Goal: Task Accomplishment & Management: Complete application form

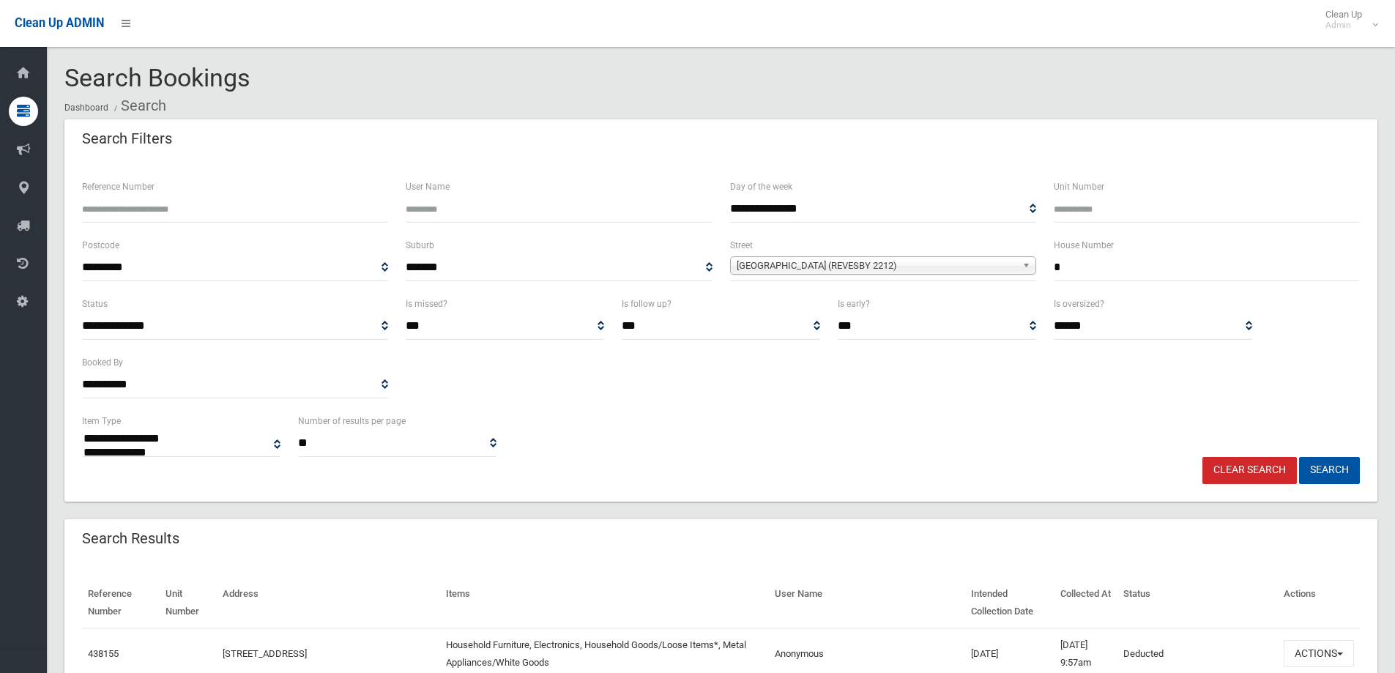
select select
drag, startPoint x: 1067, startPoint y: 257, endPoint x: 942, endPoint y: 287, distance: 128.8
click at [942, 287] on div "**********" at bounding box center [720, 265] width 1295 height 59
type input "*"
click at [963, 268] on span "Wilberforce Road (REVESBY 2212)" at bounding box center [877, 266] width 280 height 18
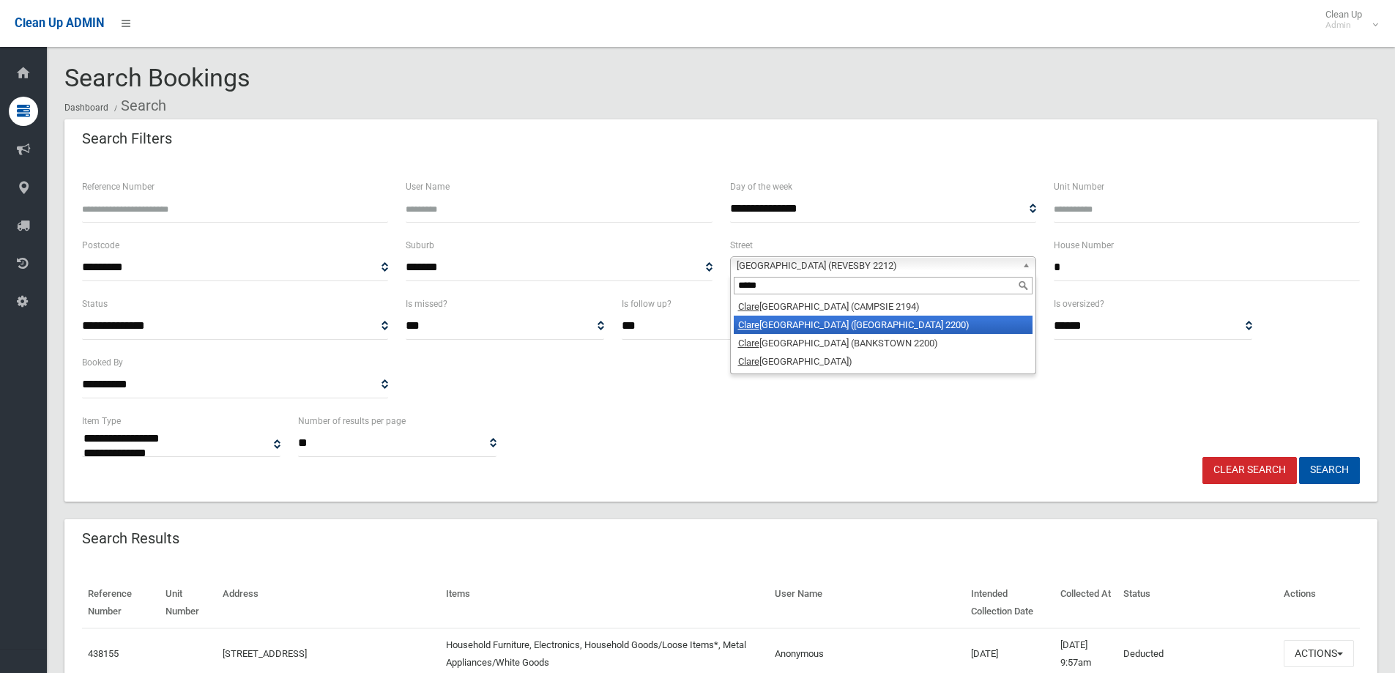
type input "*****"
click at [830, 323] on li "Clare nce Street (CONDELL PARK 2200)" at bounding box center [883, 325] width 299 height 18
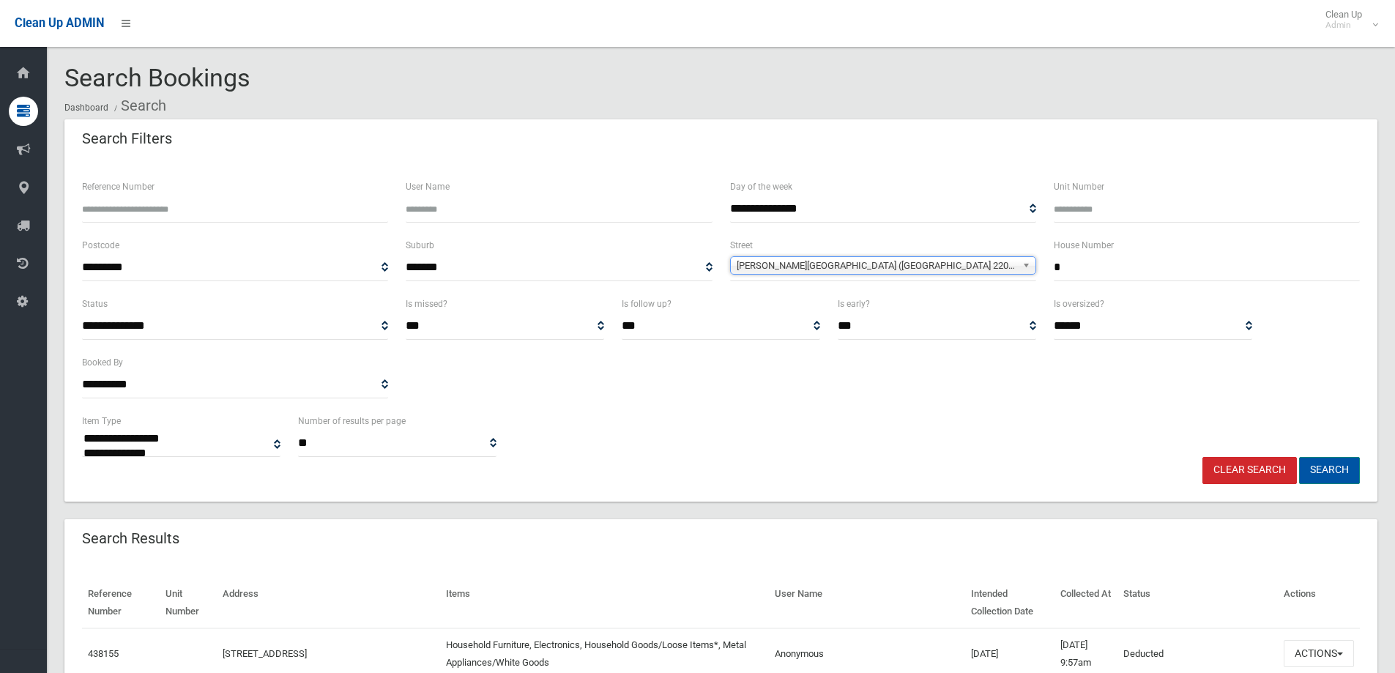
click at [1321, 463] on button "Search" at bounding box center [1329, 470] width 61 height 27
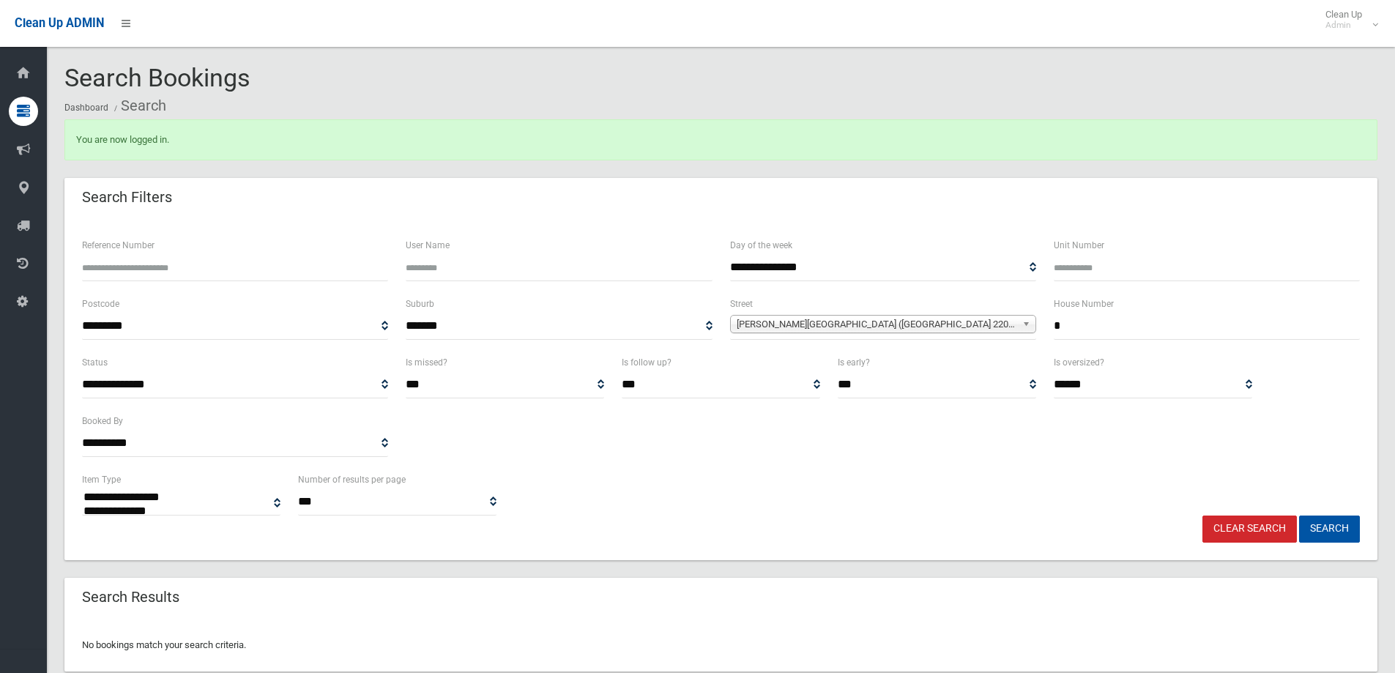
select select
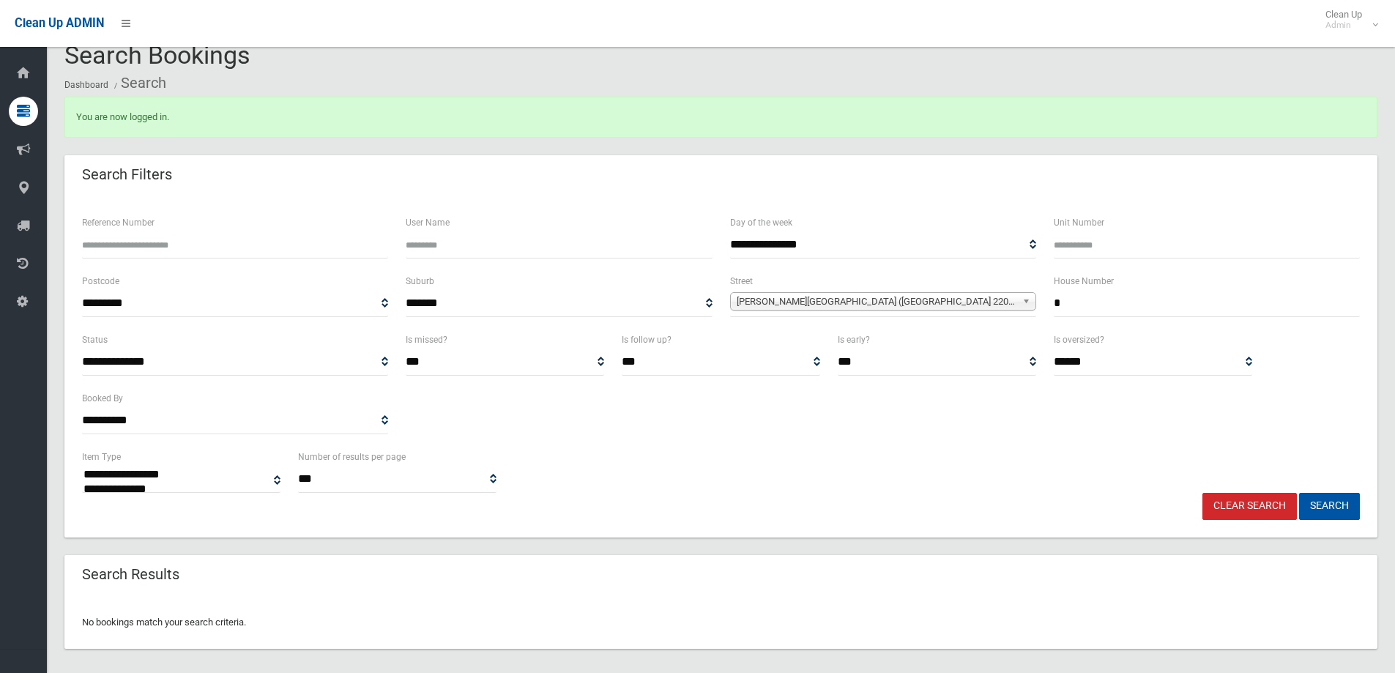
scroll to position [34, 0]
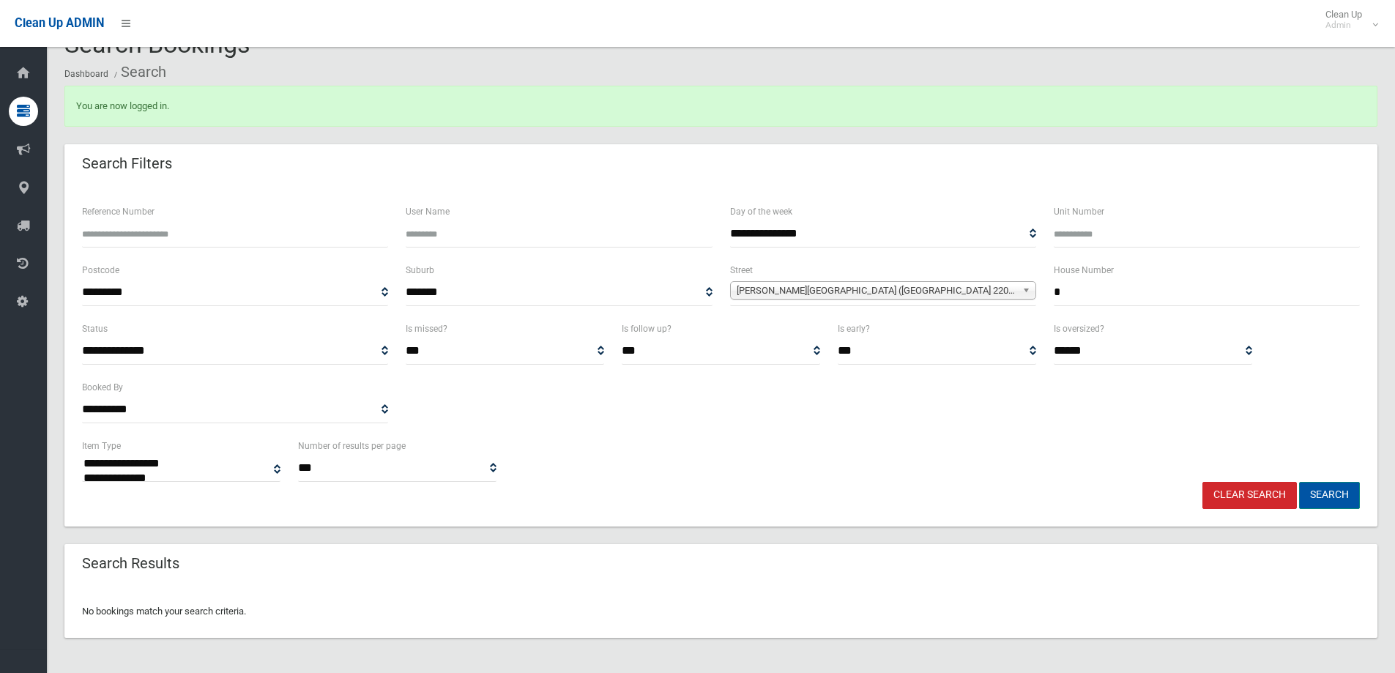
click at [1338, 499] on button "Search" at bounding box center [1329, 495] width 61 height 27
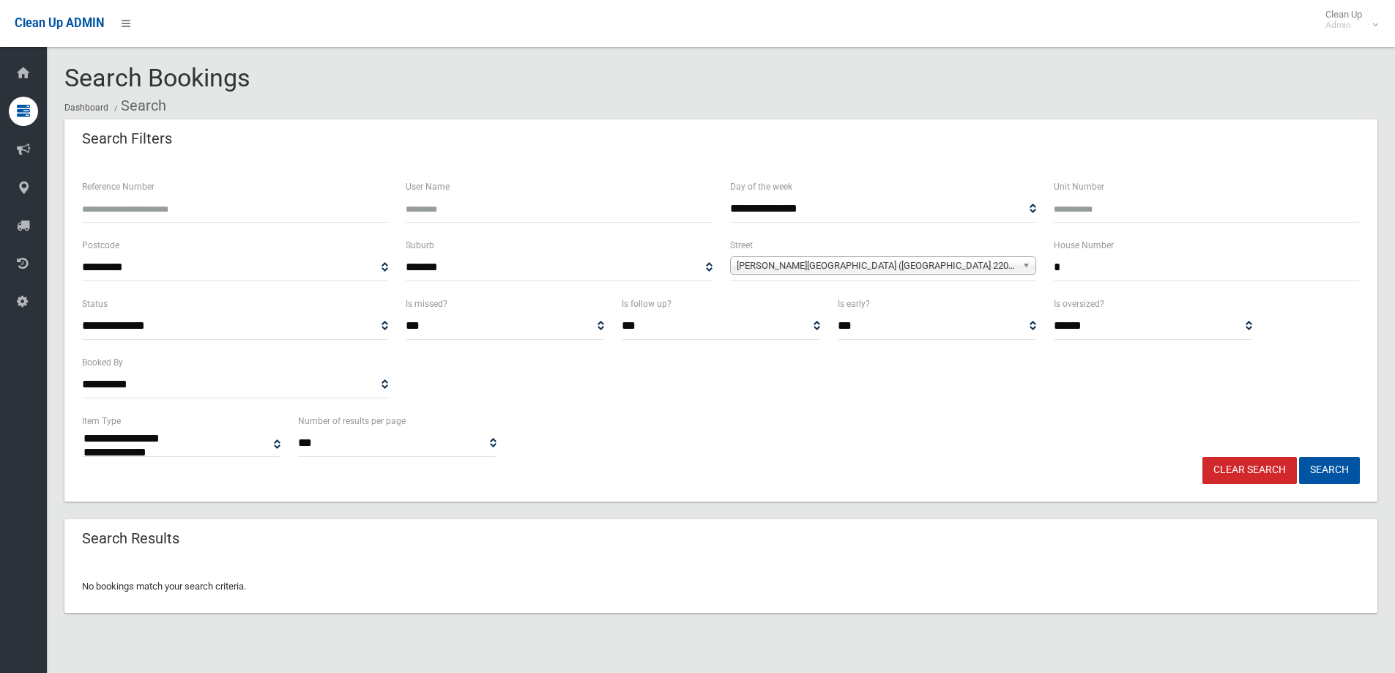
select select
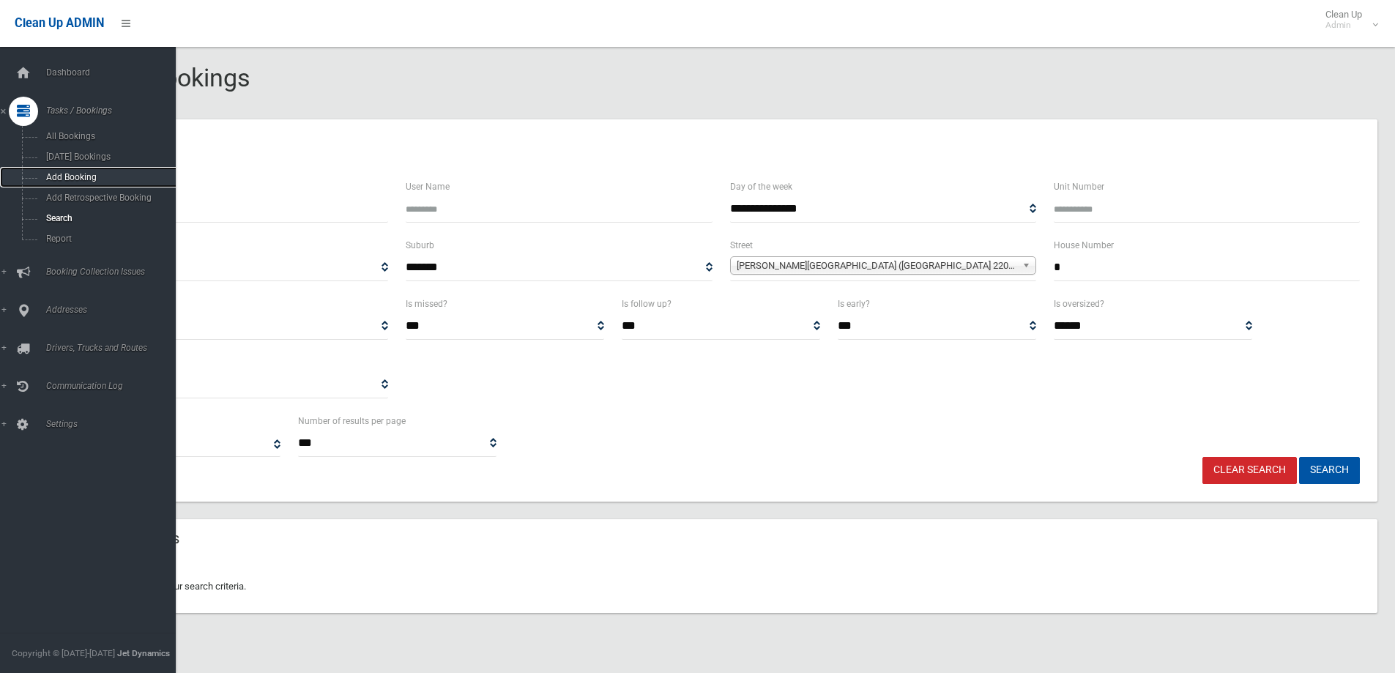
click at [72, 181] on span "Add Booking" at bounding box center [108, 177] width 133 height 10
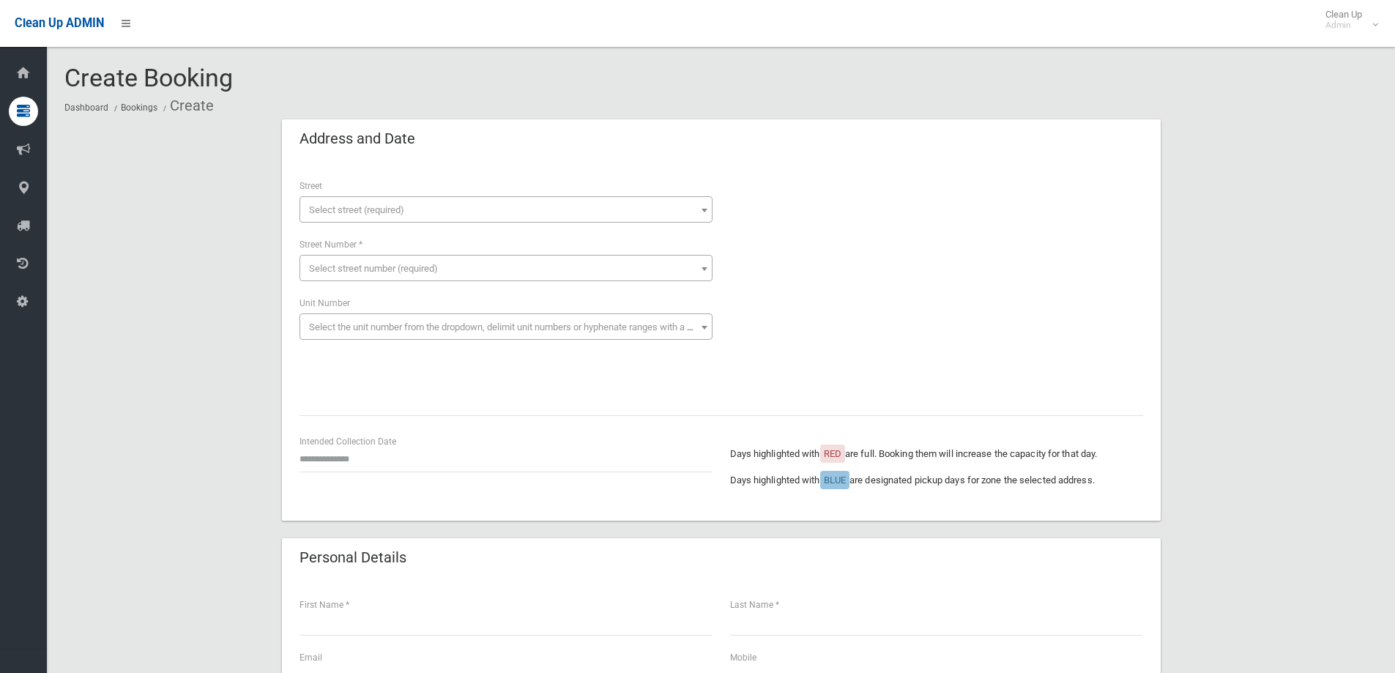
click at [400, 211] on span "Select street (required)" at bounding box center [356, 209] width 95 height 11
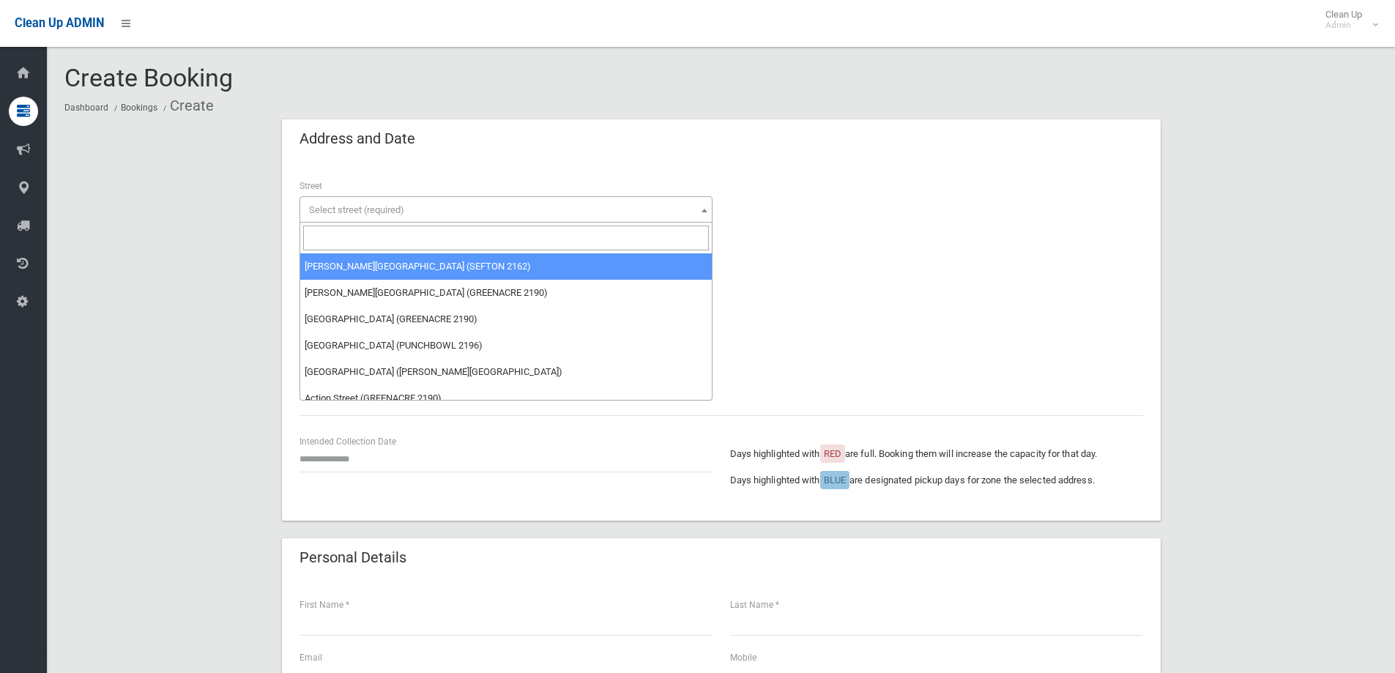
click at [383, 236] on input "search" at bounding box center [506, 238] width 406 height 25
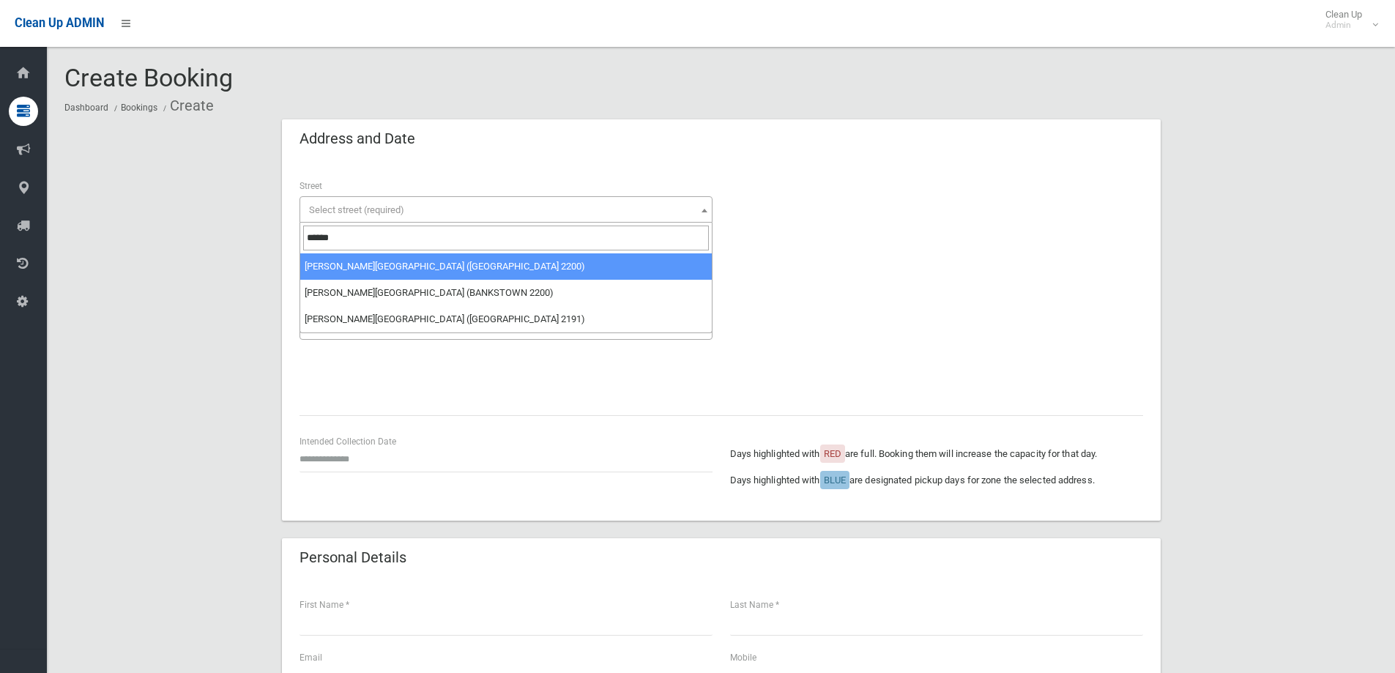
type input "******"
select select "****"
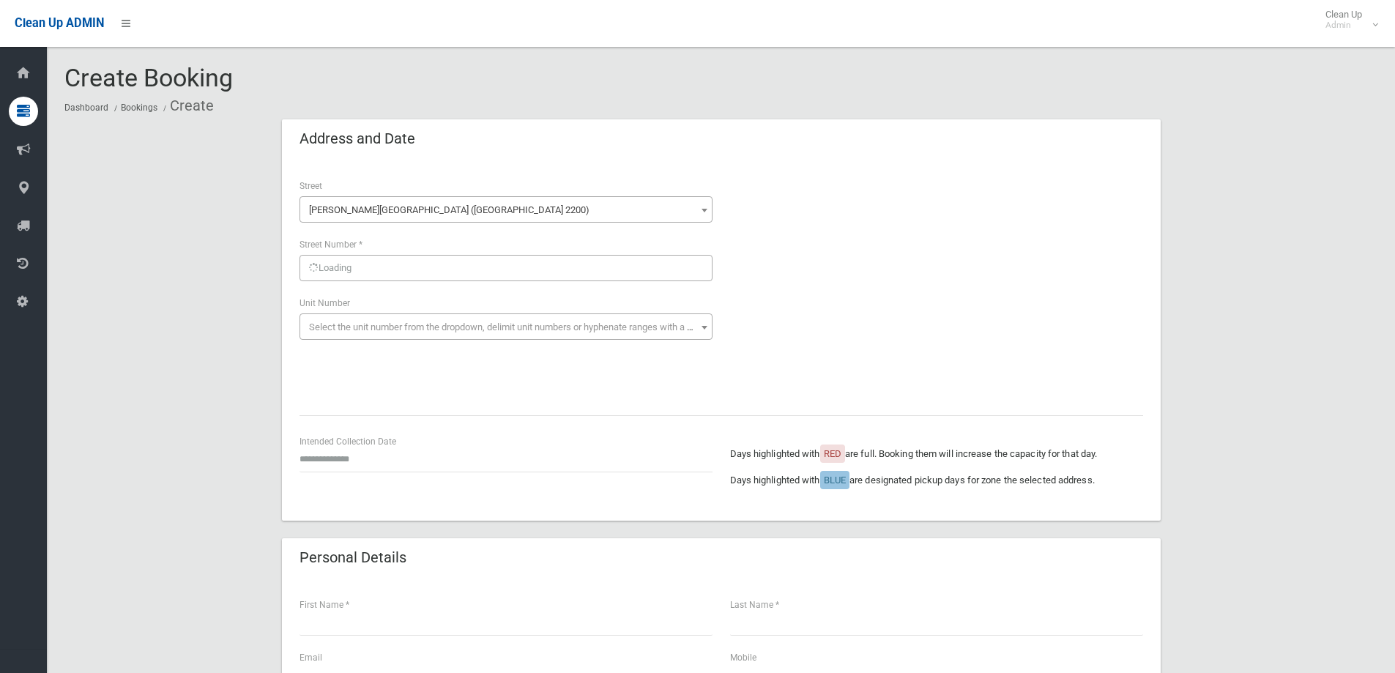
click at [373, 264] on div "Loading" at bounding box center [505, 268] width 413 height 26
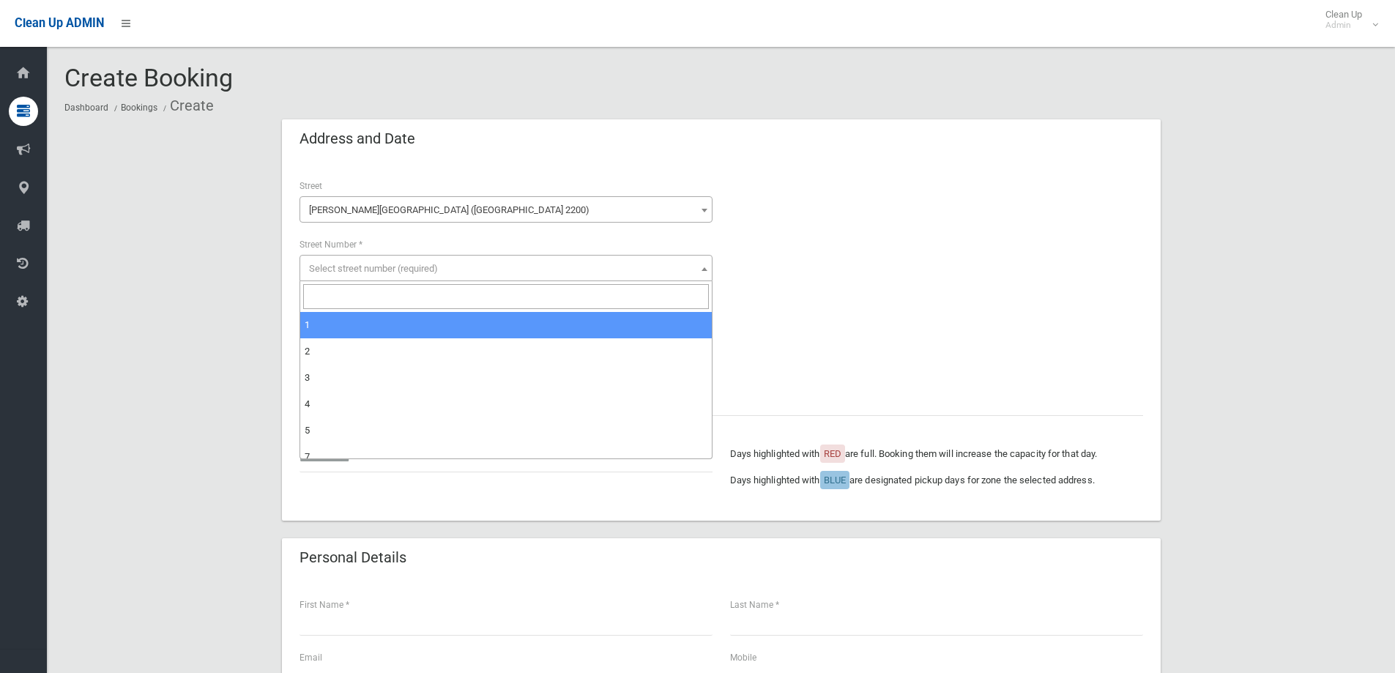
click at [371, 267] on span "Select street number (required)" at bounding box center [373, 268] width 129 height 11
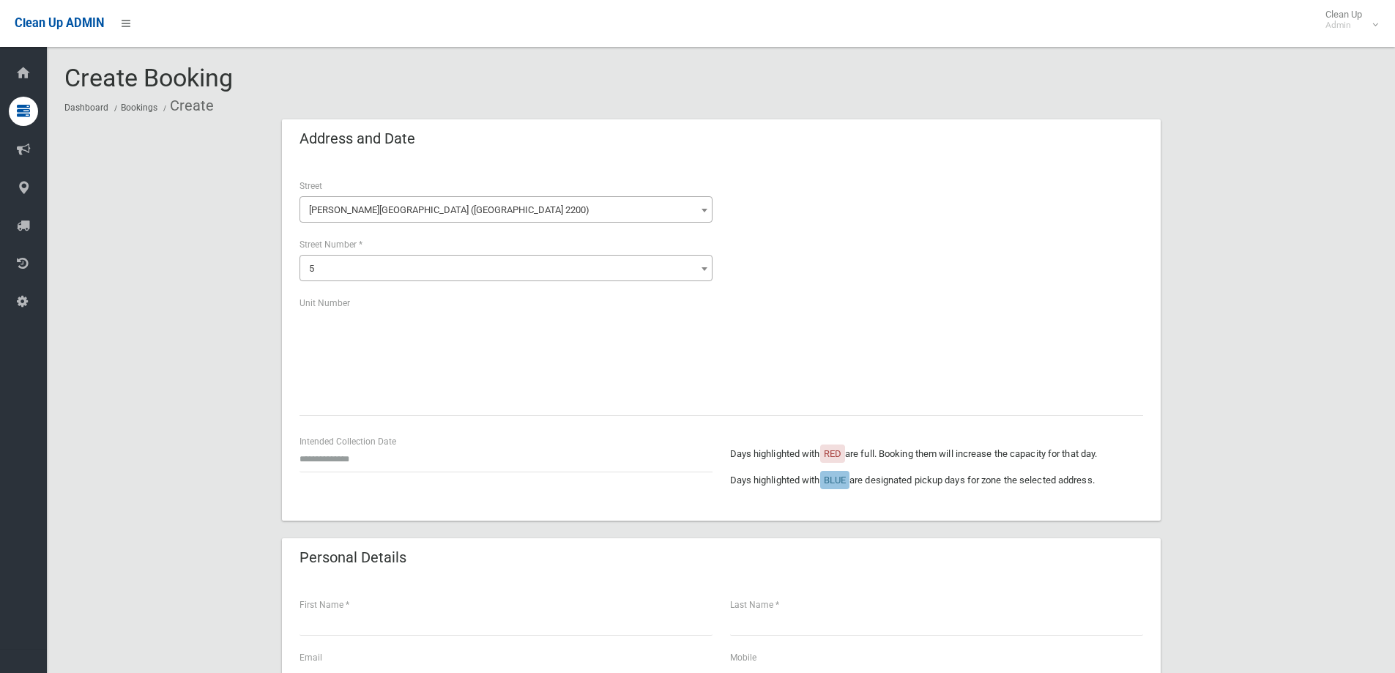
select select "*"
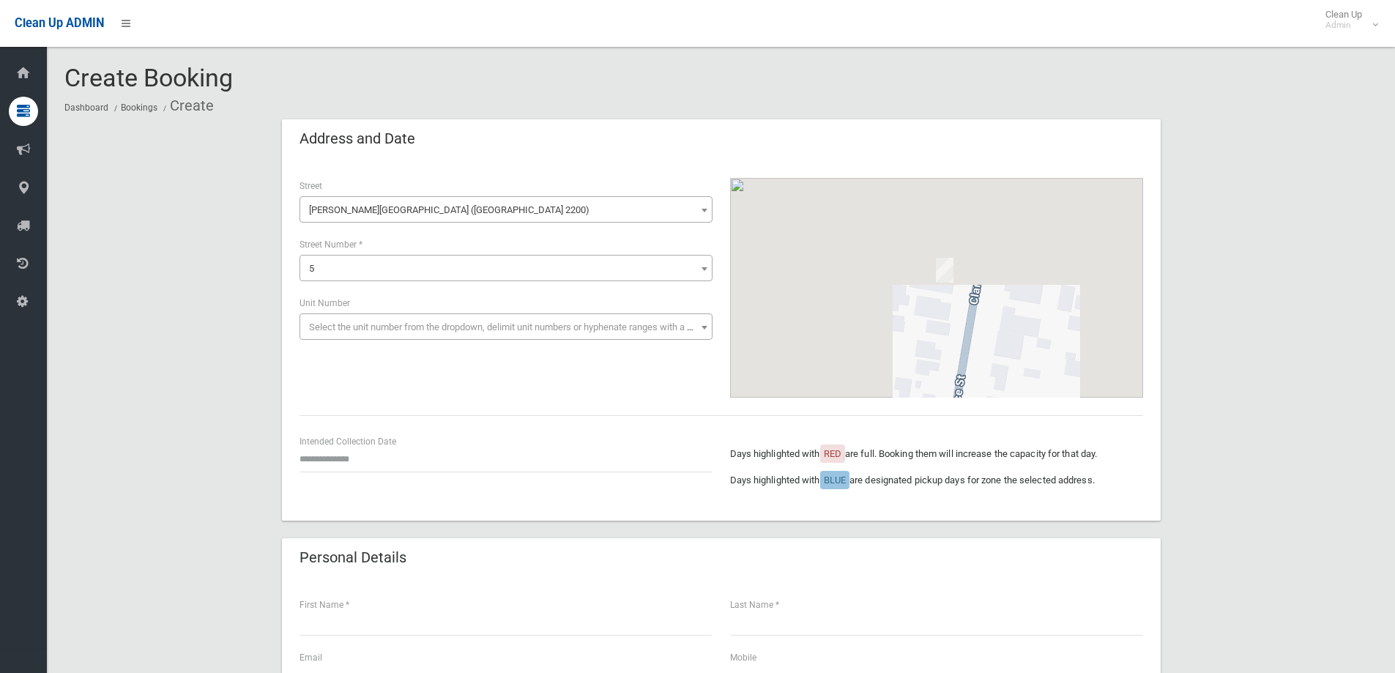
scroll to position [220, 0]
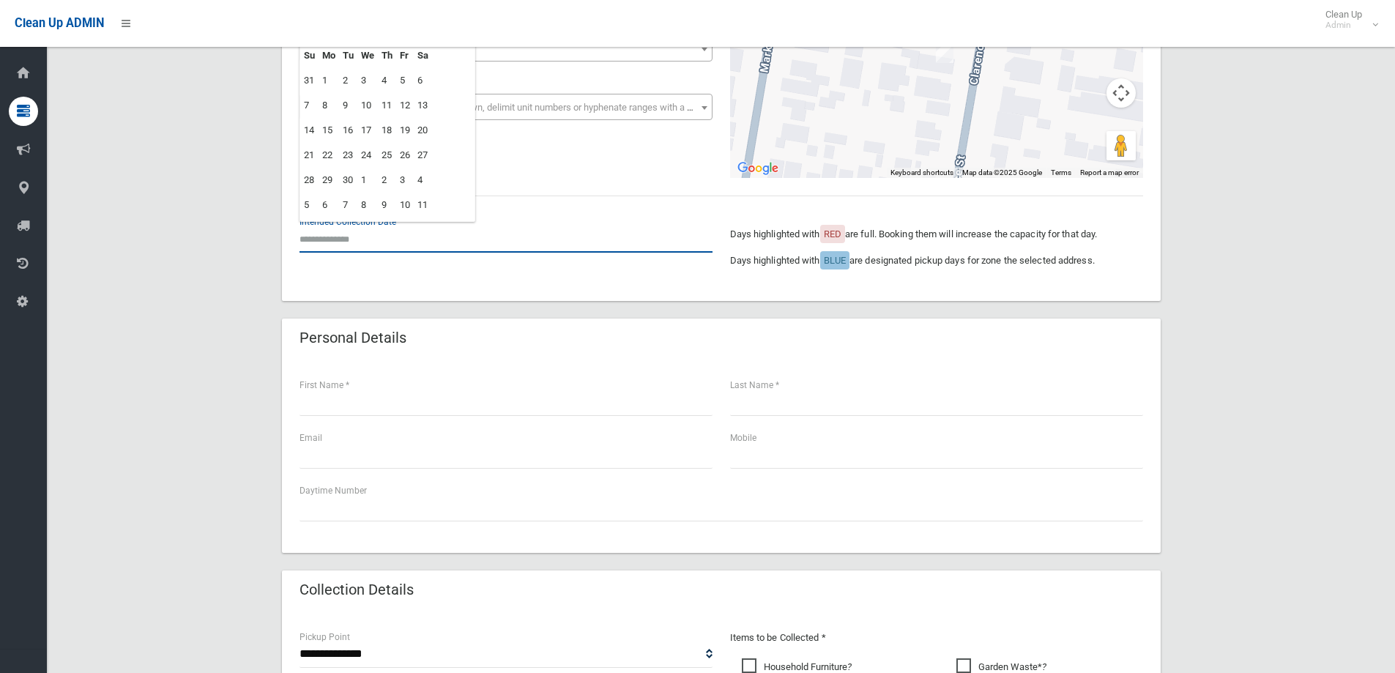
click at [337, 239] on input "text" at bounding box center [505, 239] width 413 height 27
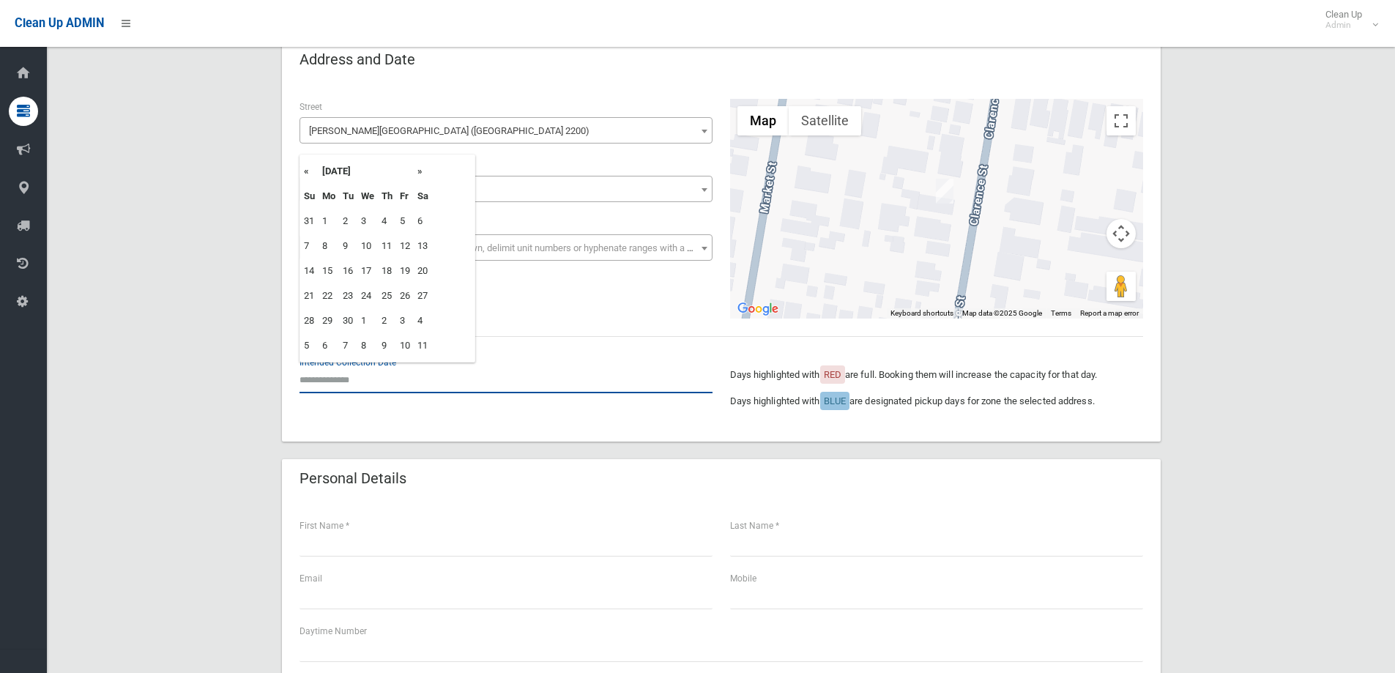
scroll to position [73, 0]
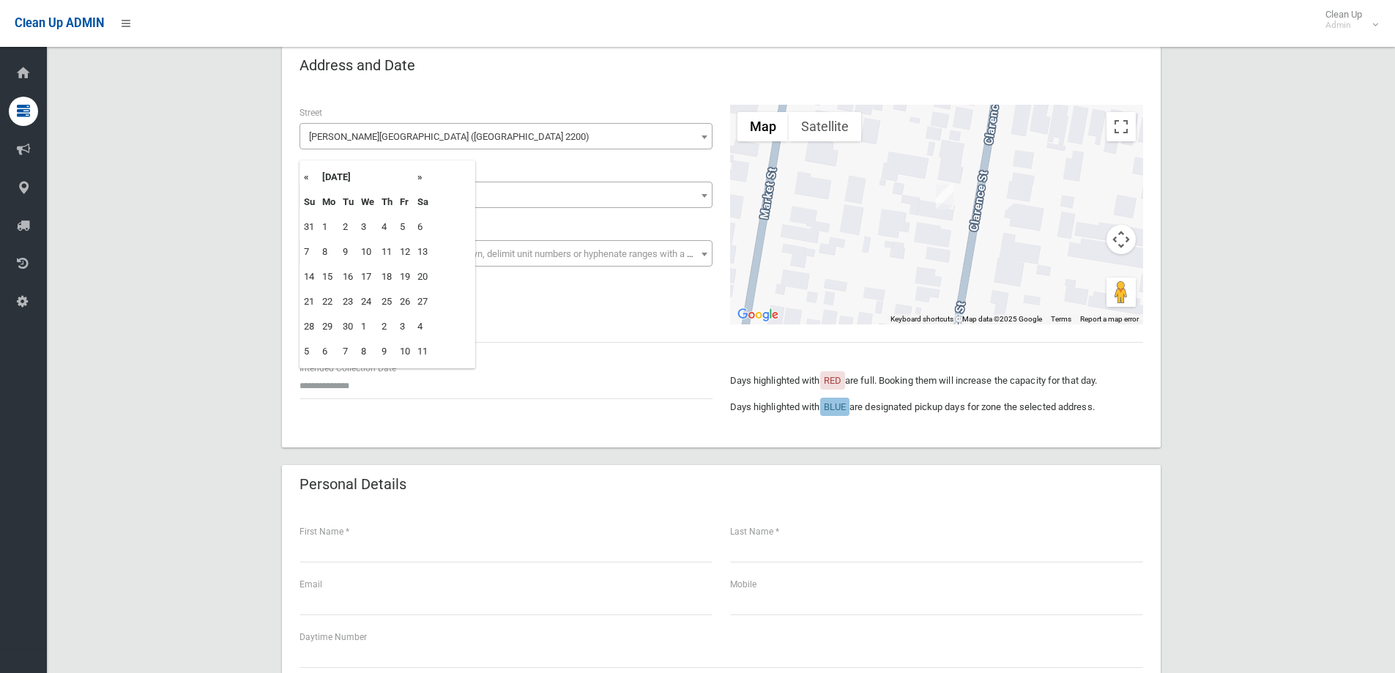
click at [416, 179] on th "»" at bounding box center [423, 177] width 18 height 25
click at [420, 179] on th "»" at bounding box center [423, 177] width 18 height 25
click at [306, 179] on th "«" at bounding box center [309, 177] width 18 height 25
click at [420, 179] on th "»" at bounding box center [423, 177] width 18 height 25
click at [307, 179] on th "«" at bounding box center [309, 177] width 18 height 25
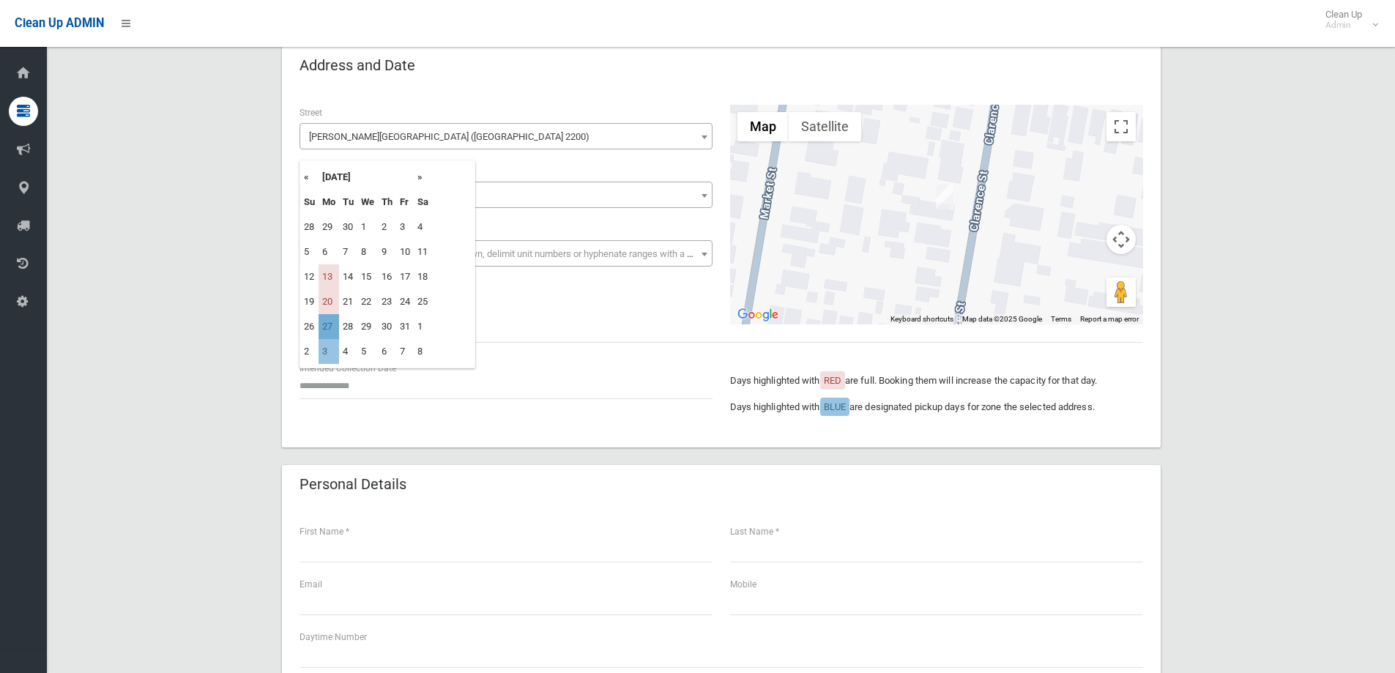
click at [330, 324] on td "27" at bounding box center [329, 326] width 21 height 25
type input "**********"
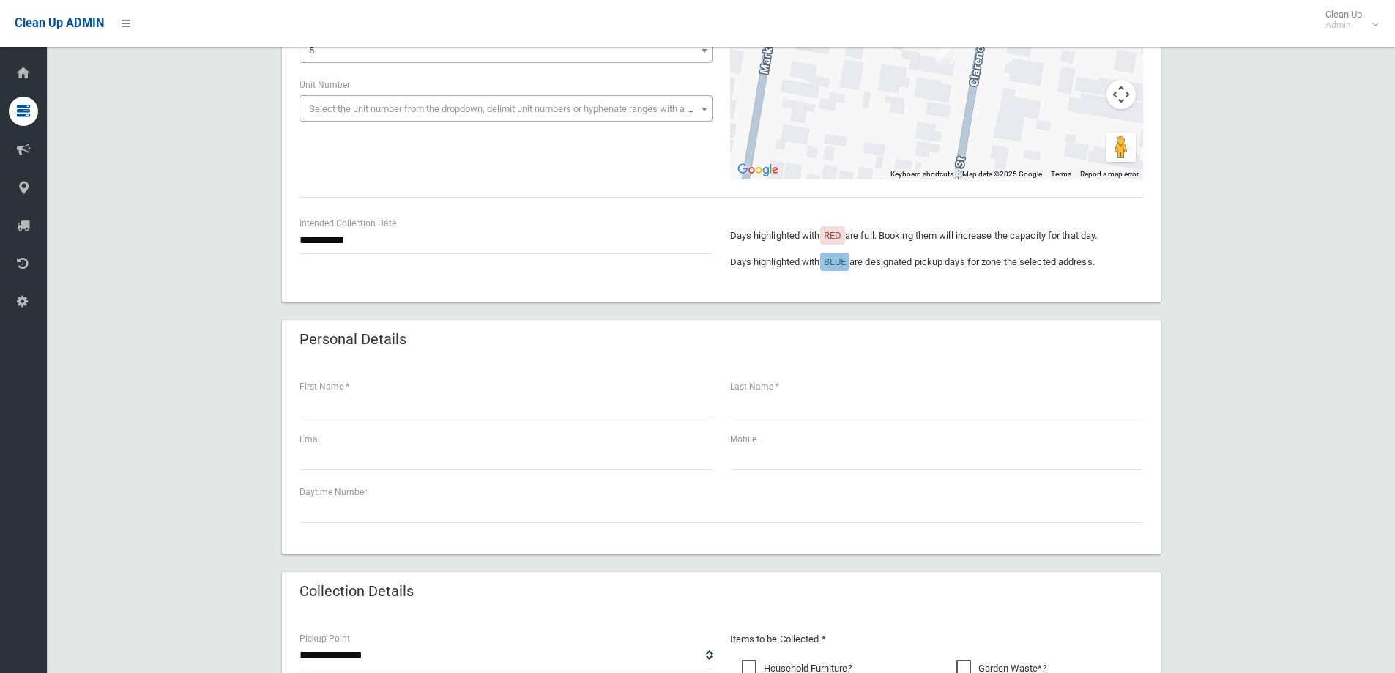
scroll to position [220, 0]
click at [346, 404] on input "text" at bounding box center [505, 402] width 413 height 27
type input "******"
click at [775, 411] on input "text" at bounding box center [936, 402] width 413 height 27
type input "*******"
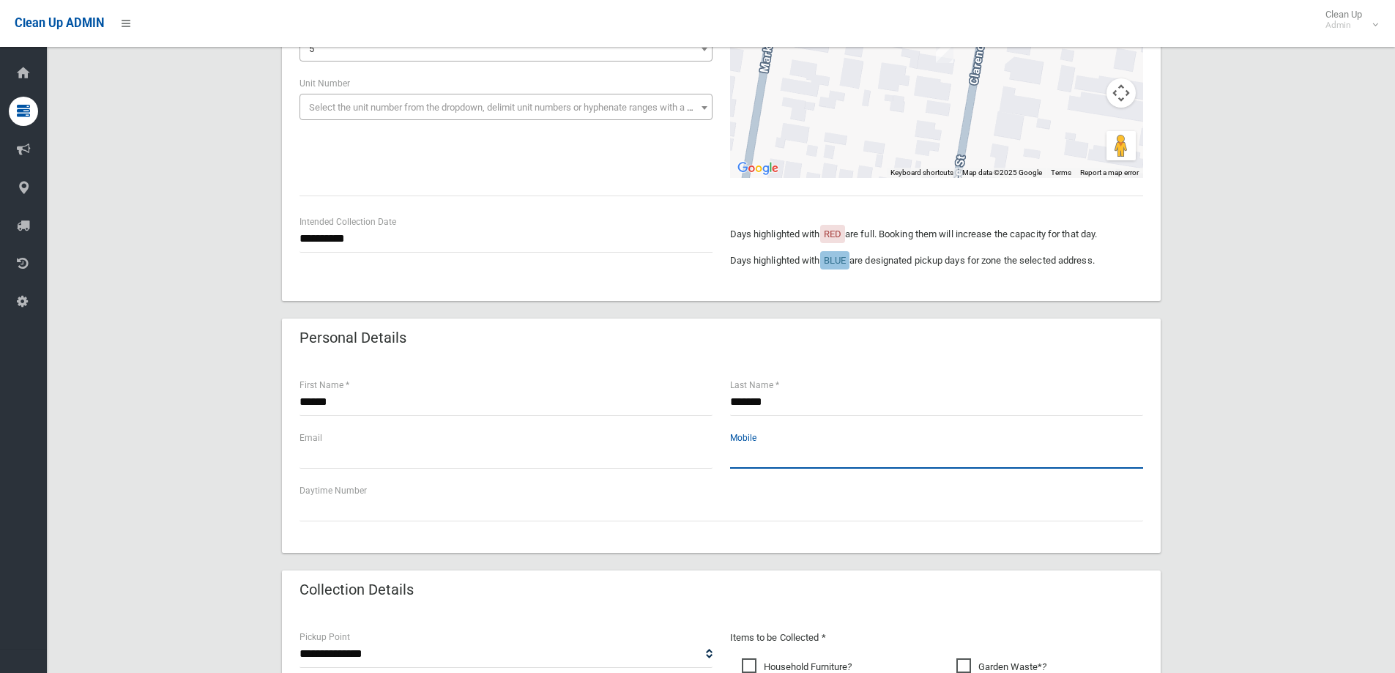
click at [772, 466] on input "text" at bounding box center [936, 455] width 413 height 27
type input "**********"
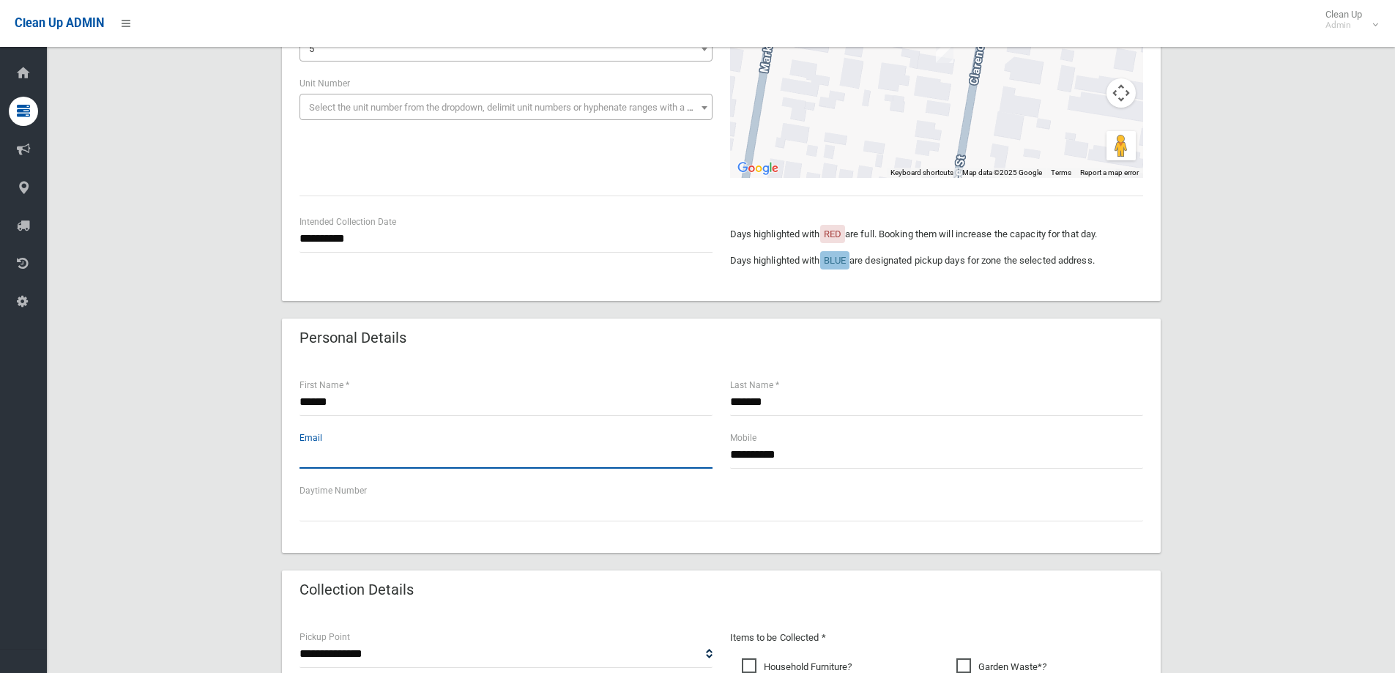
click at [341, 460] on input "text" at bounding box center [505, 455] width 413 height 27
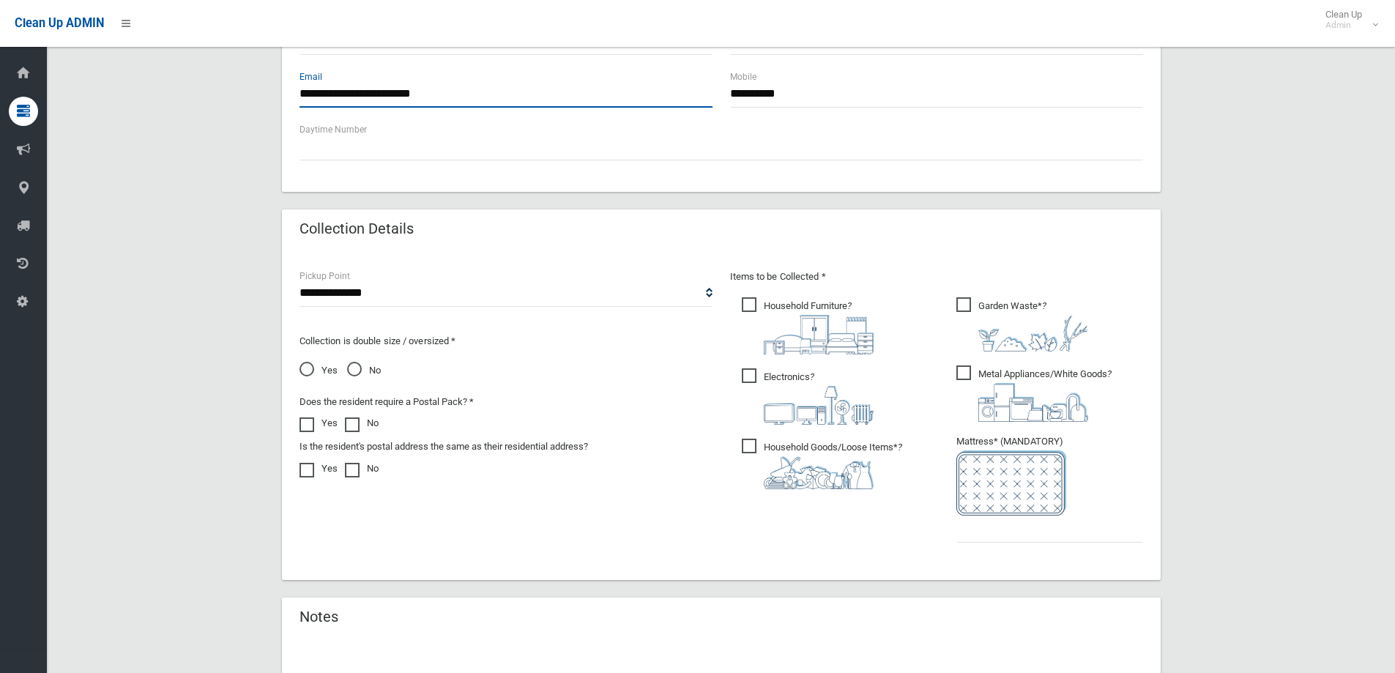
scroll to position [586, 0]
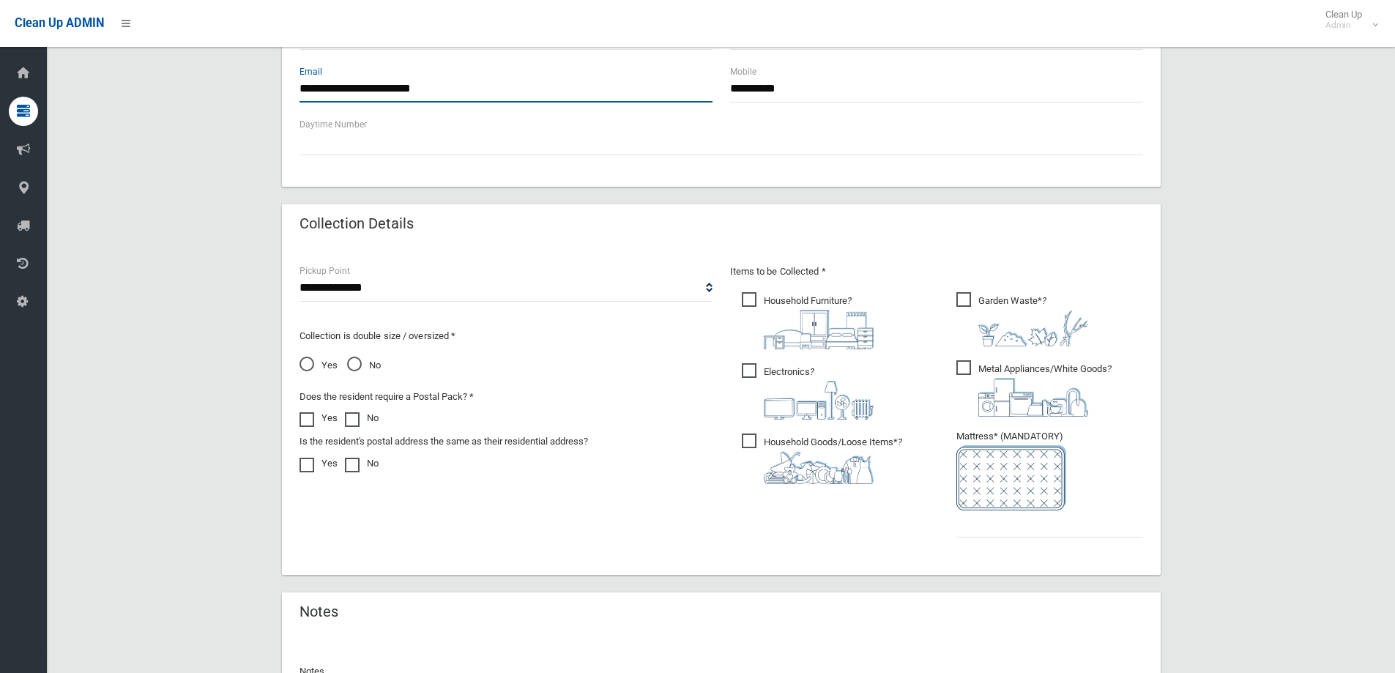
type input "**********"
drag, startPoint x: 748, startPoint y: 296, endPoint x: 766, endPoint y: 359, distance: 65.6
click at [749, 296] on span "Household Furniture ?" at bounding box center [808, 320] width 132 height 57
click at [756, 370] on span "Electronics ?" at bounding box center [808, 391] width 132 height 56
click at [748, 441] on span "Household Goods/Loose Items* ?" at bounding box center [822, 458] width 160 height 51
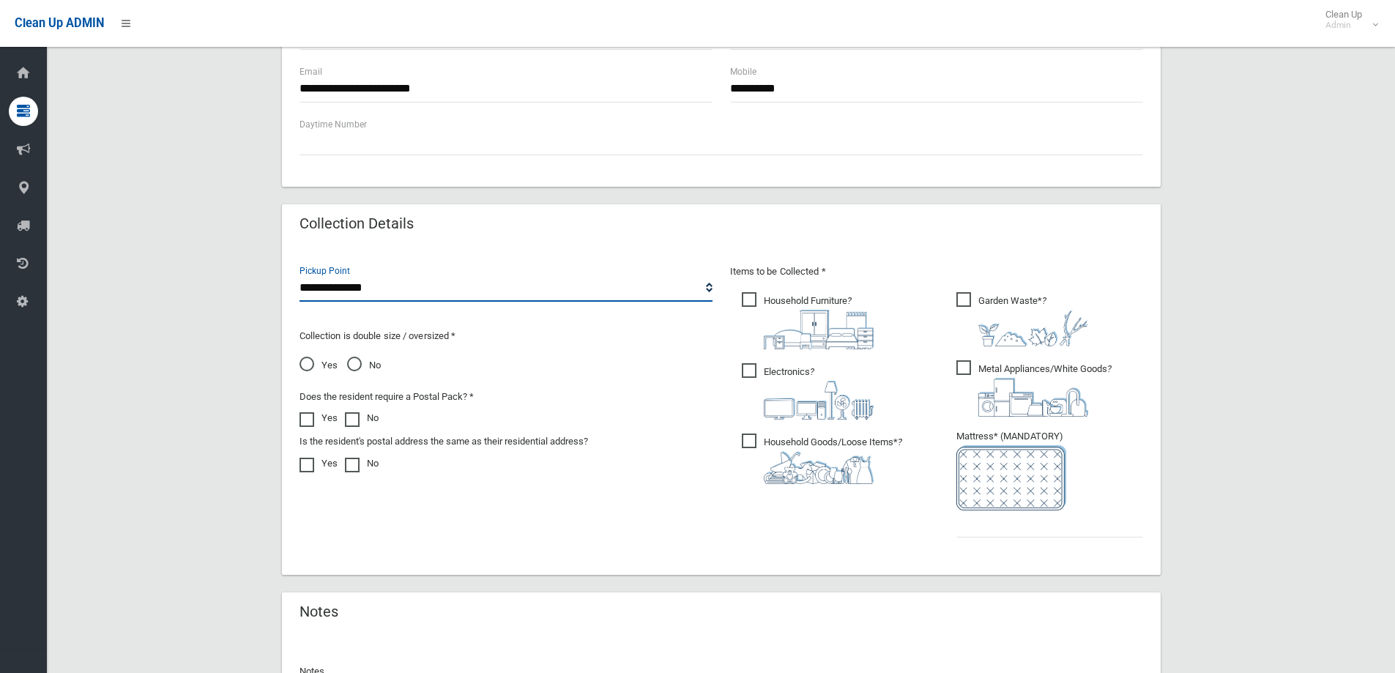
click at [562, 292] on select "**********" at bounding box center [505, 288] width 413 height 27
select select "*"
click at [299, 275] on select "**********" at bounding box center [505, 288] width 413 height 27
click at [989, 302] on span "Garden Waste* ?" at bounding box center [1022, 319] width 132 height 54
click at [971, 370] on span "Metal Appliances/White Goods ?" at bounding box center [1033, 388] width 155 height 56
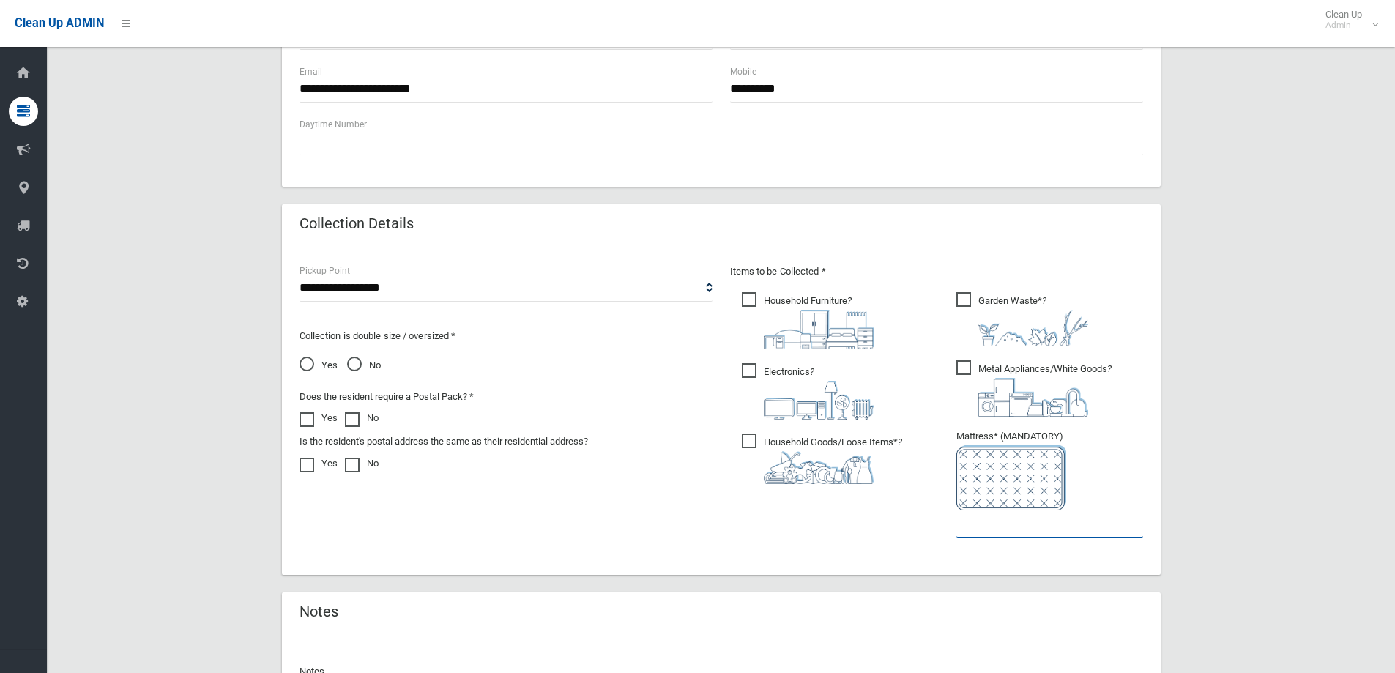
click at [976, 526] on input "text" at bounding box center [1049, 523] width 187 height 27
type input "*"
click at [356, 365] on span "No" at bounding box center [364, 366] width 34 height 18
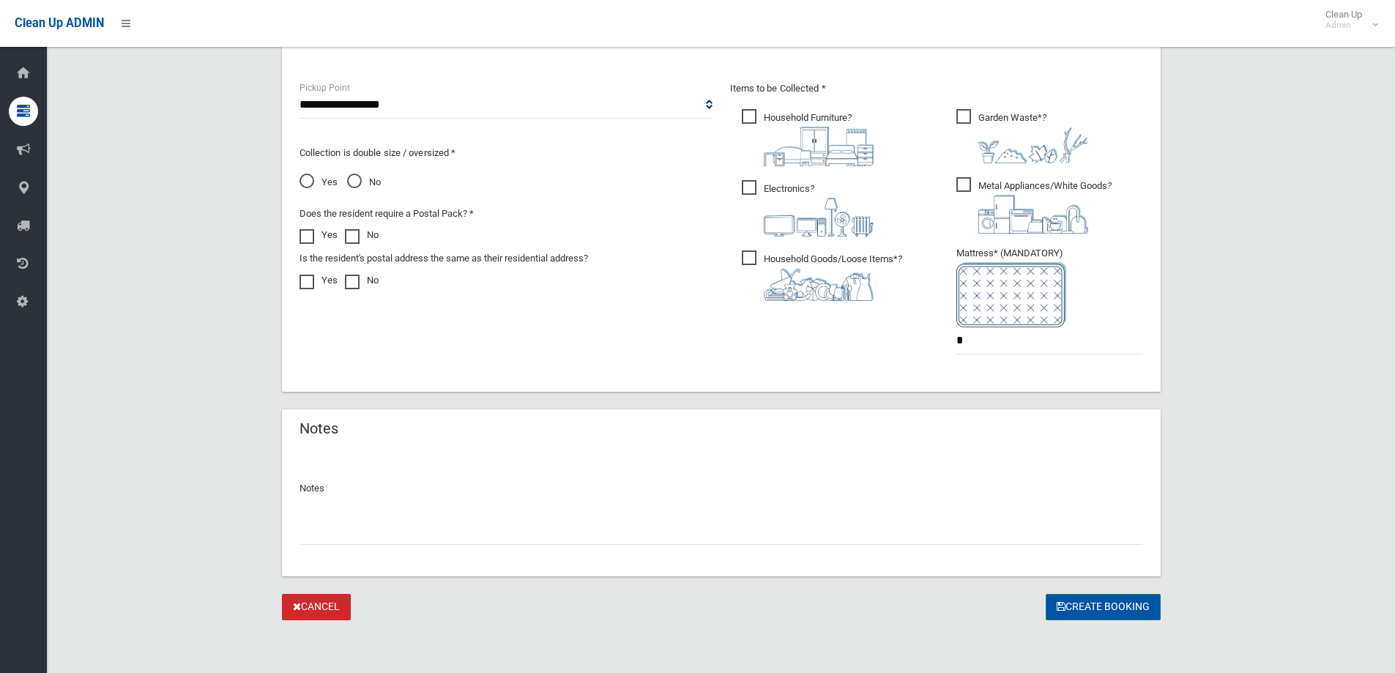
click at [1116, 611] on button "Create Booking" at bounding box center [1103, 607] width 115 height 27
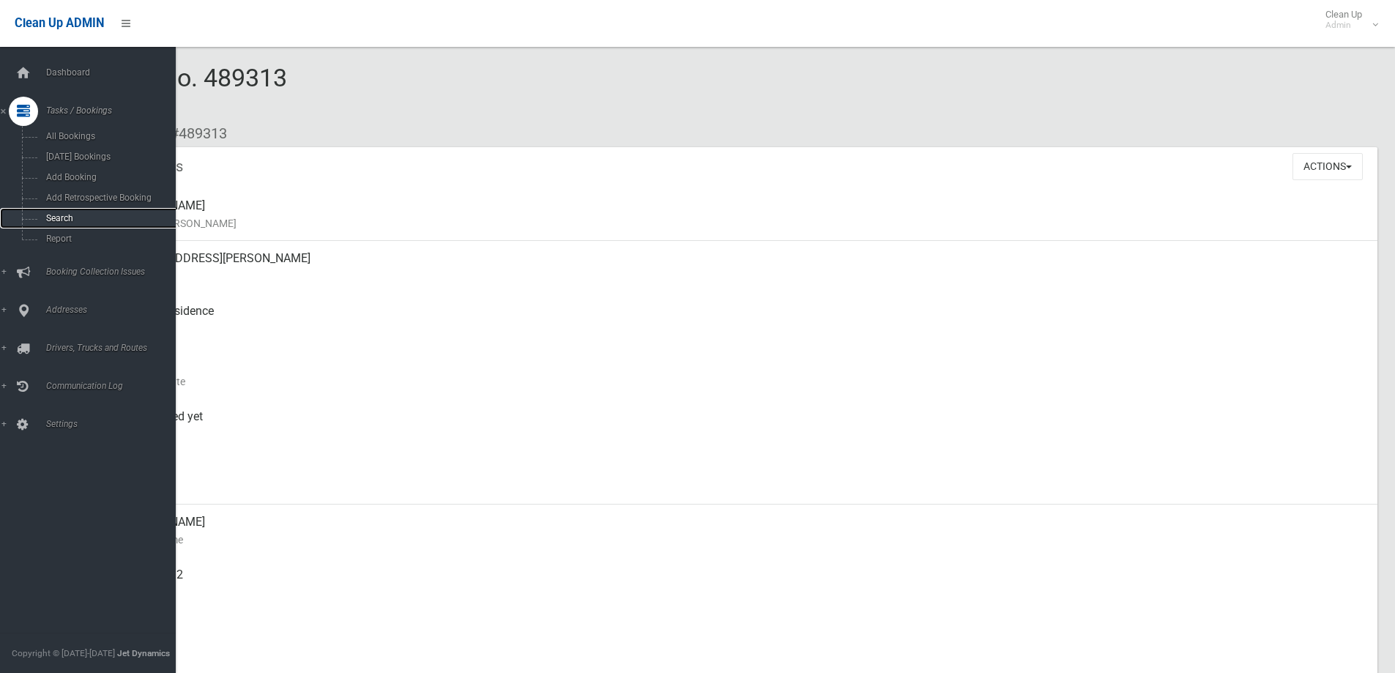
click at [57, 215] on span "Search" at bounding box center [108, 218] width 133 height 10
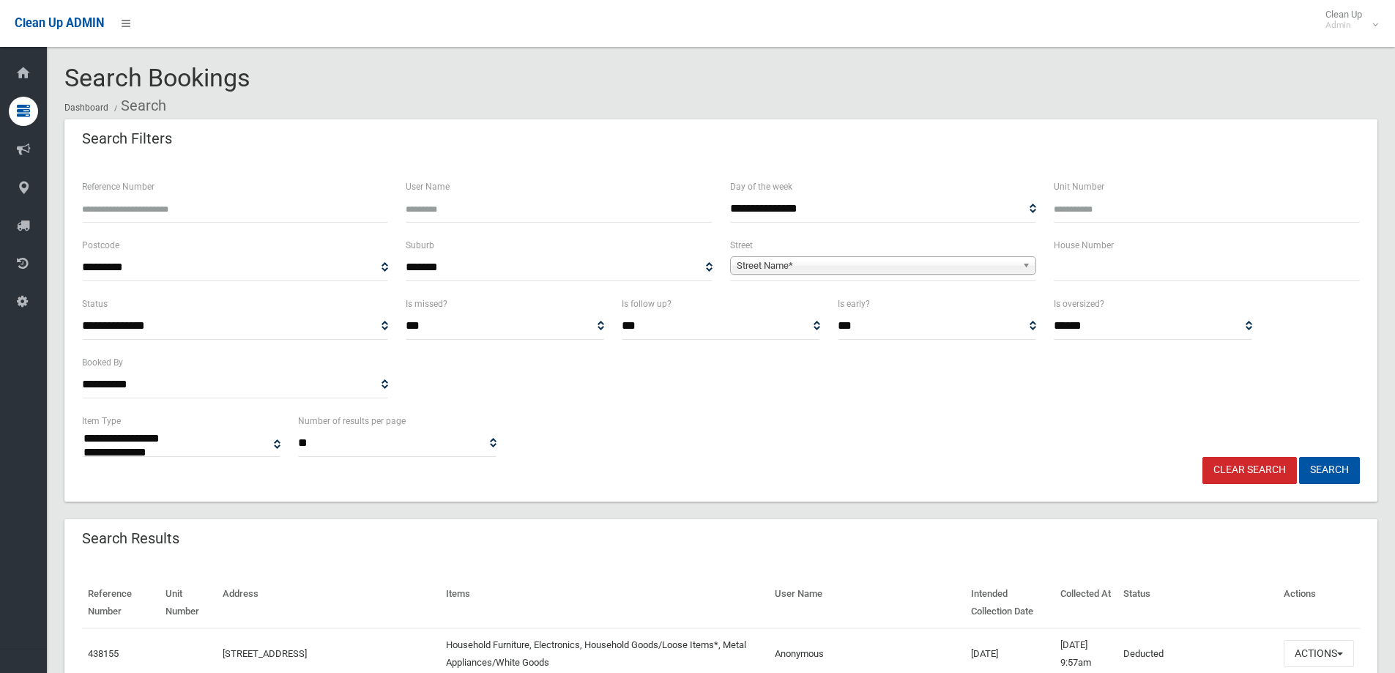
select select
click at [1104, 273] on input "text" at bounding box center [1207, 267] width 306 height 27
type input "*"
click at [1012, 262] on span "Street Name*" at bounding box center [877, 266] width 280 height 18
type input "*******"
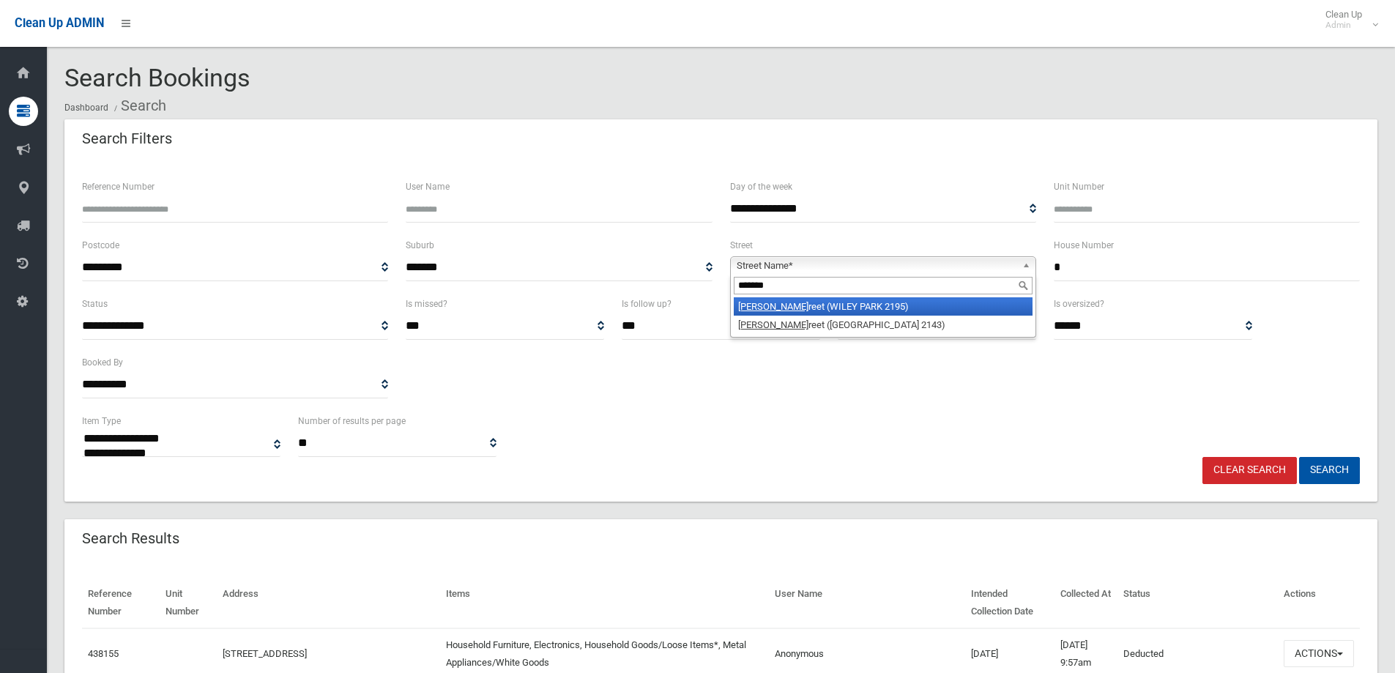
click at [786, 307] on li "Mary St reet (WILEY PARK 2195)" at bounding box center [883, 306] width 299 height 18
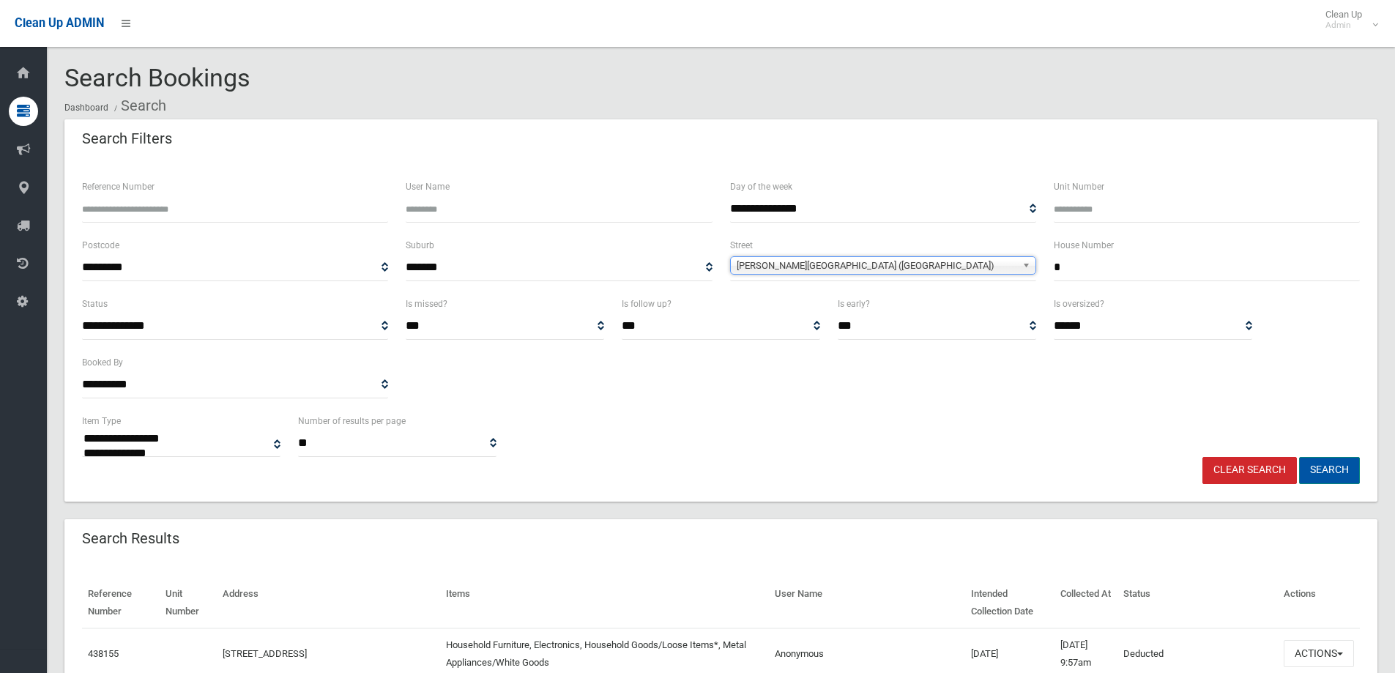
click at [1334, 469] on button "Search" at bounding box center [1329, 470] width 61 height 27
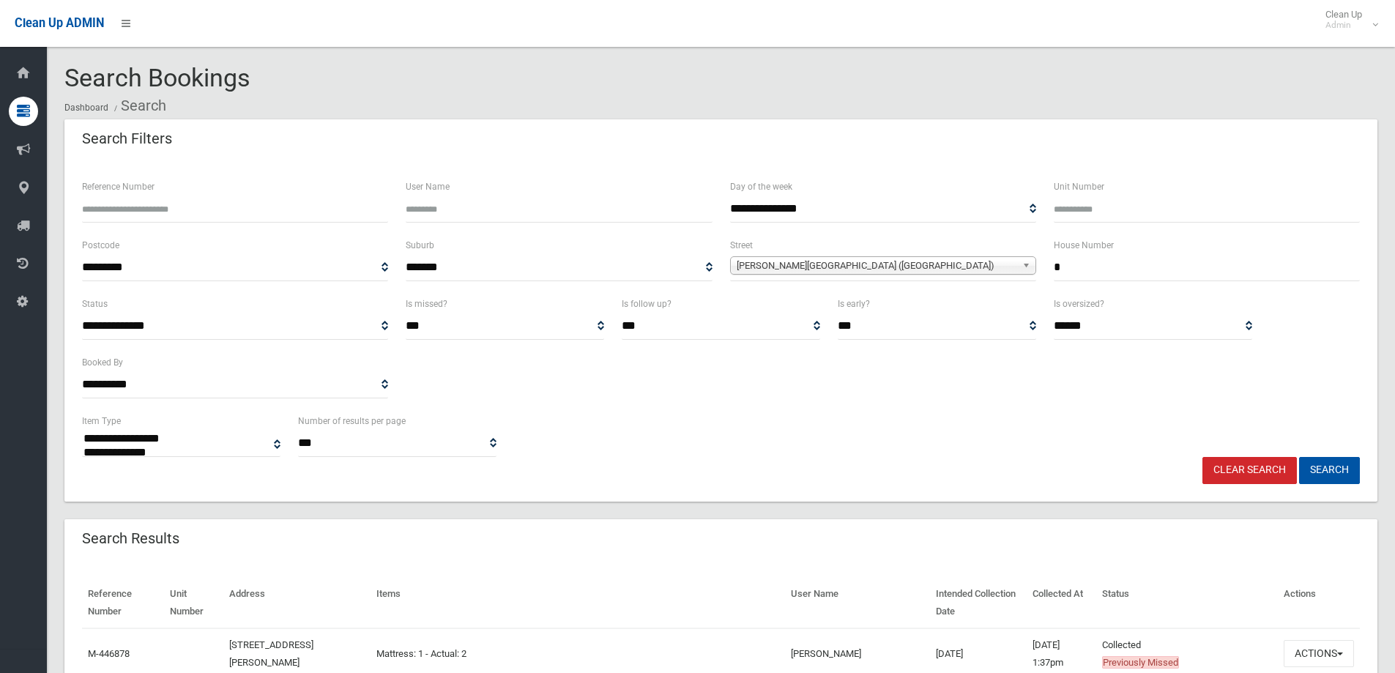
select select
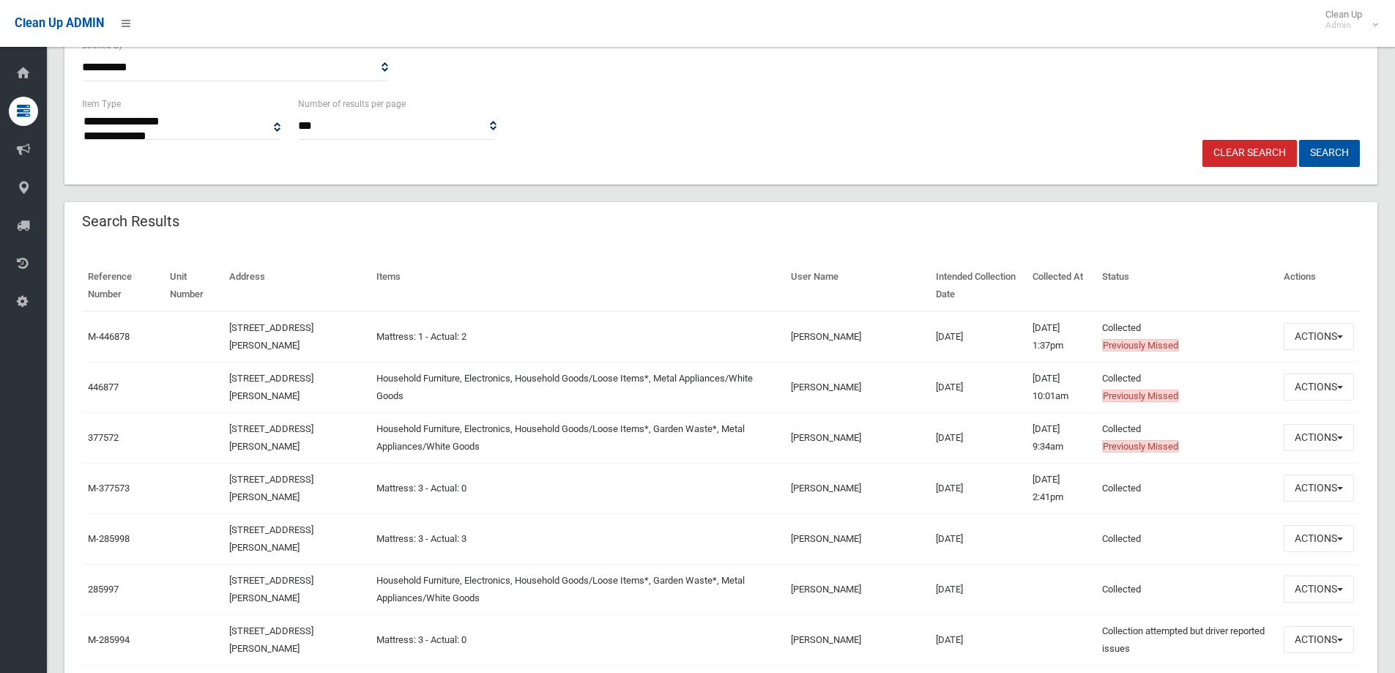
scroll to position [73, 0]
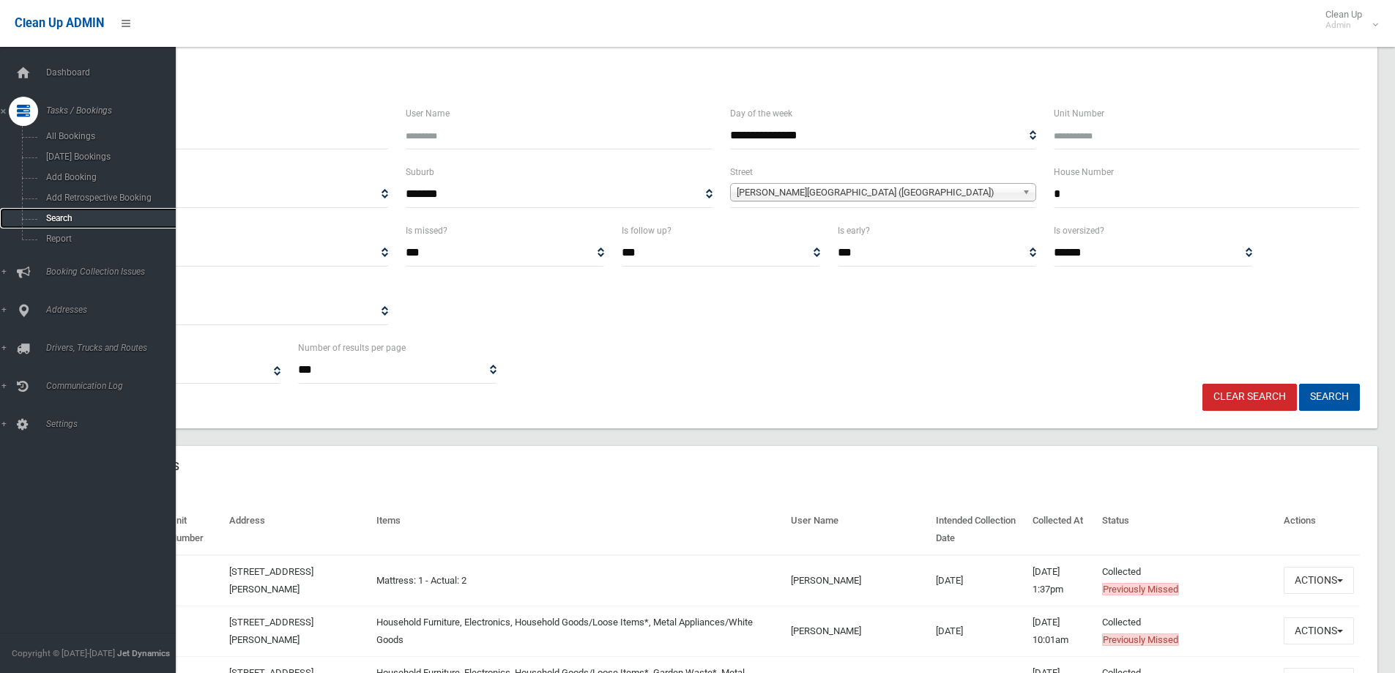
click at [61, 211] on link "Search" at bounding box center [93, 218] width 187 height 21
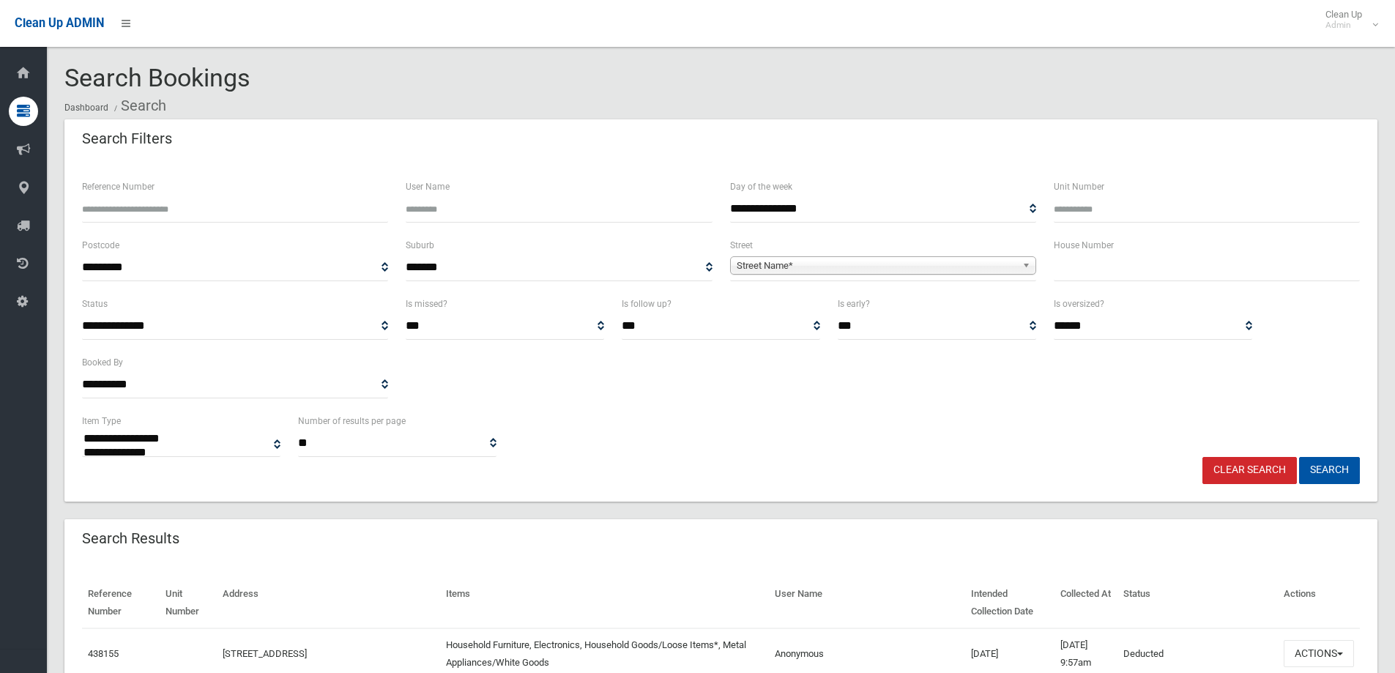
select select
click at [1076, 263] on input "text" at bounding box center [1207, 267] width 306 height 27
type input "**"
click at [1010, 267] on span "Street Name*" at bounding box center [877, 266] width 280 height 18
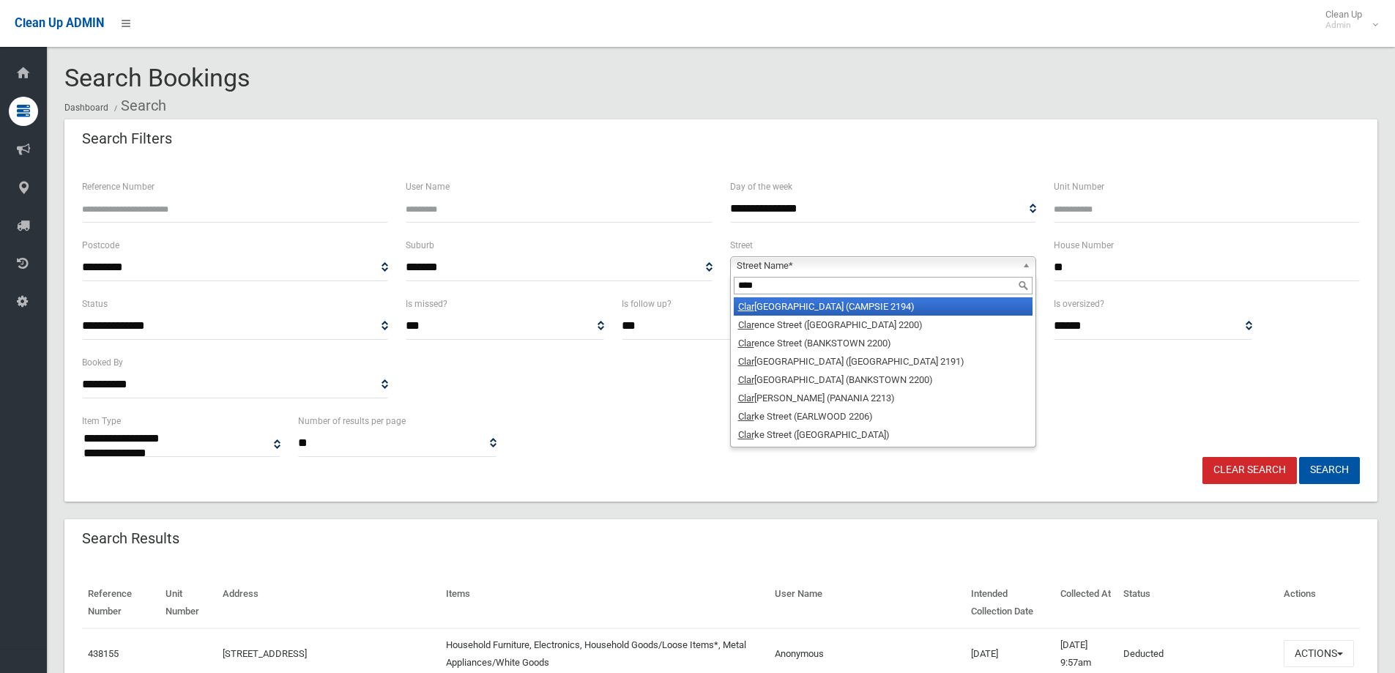
type input "****"
click at [900, 308] on li "Clar emont Street (CAMPSIE 2194)" at bounding box center [883, 306] width 299 height 18
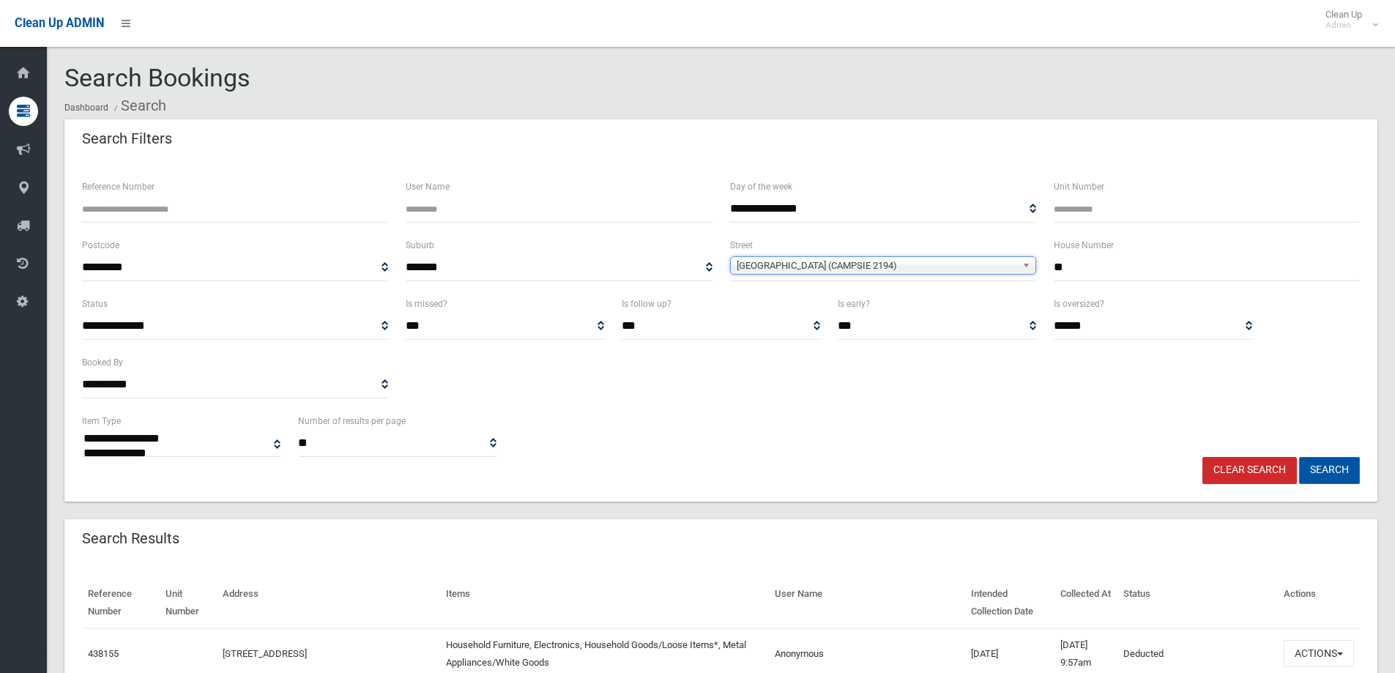
drag, startPoint x: 1330, startPoint y: 466, endPoint x: 1314, endPoint y: 458, distance: 17.7
click at [1334, 465] on button "Search" at bounding box center [1329, 470] width 61 height 27
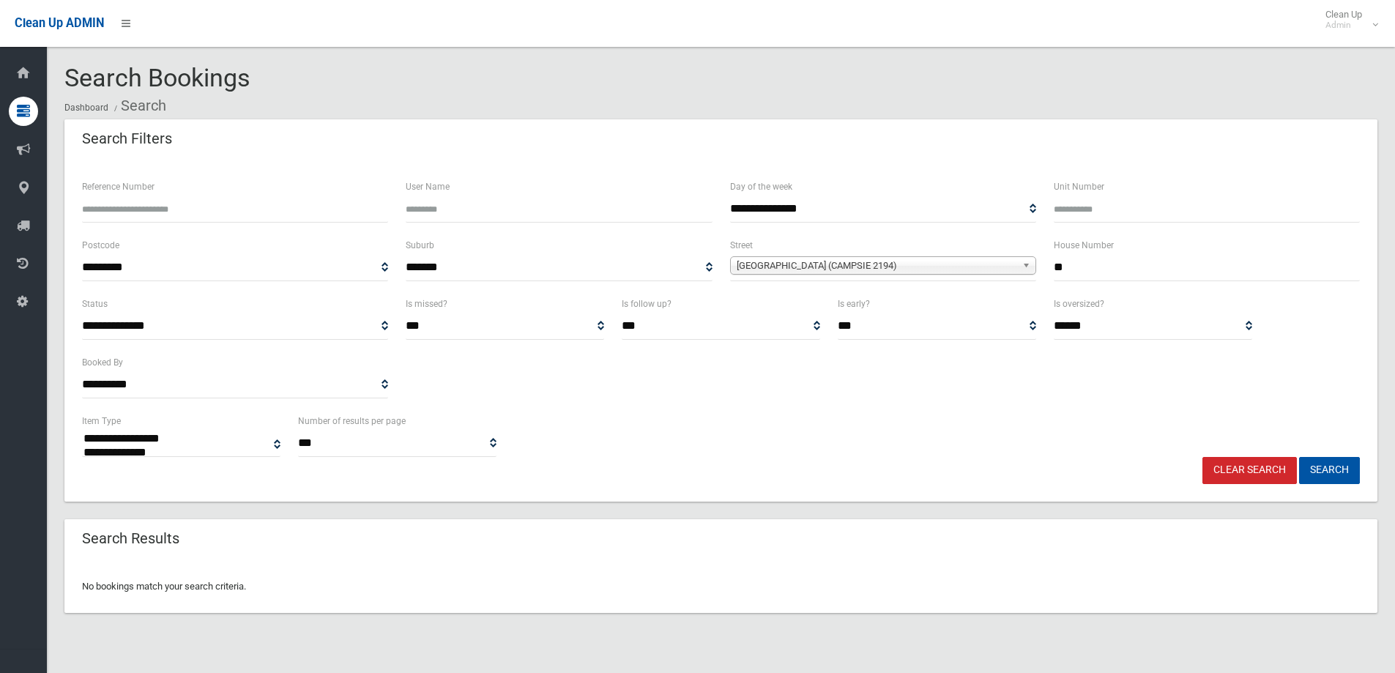
select select
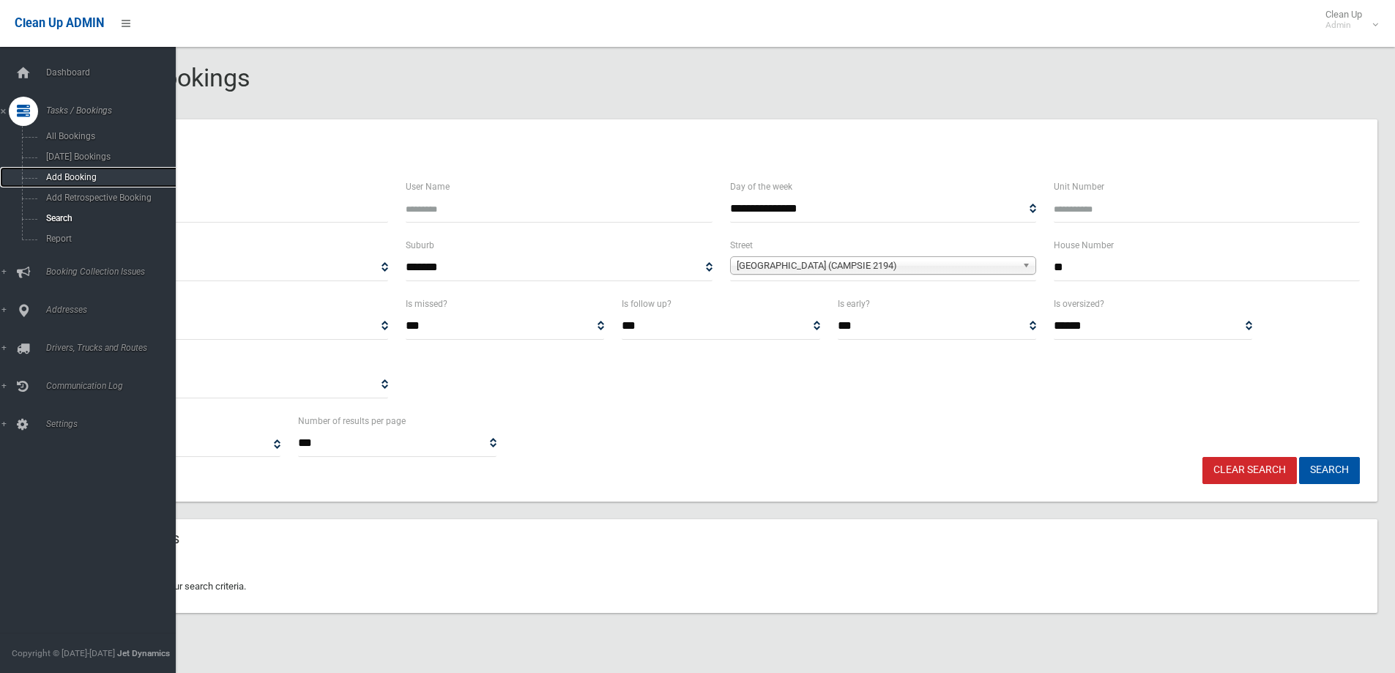
click at [61, 181] on span "Add Booking" at bounding box center [108, 177] width 133 height 10
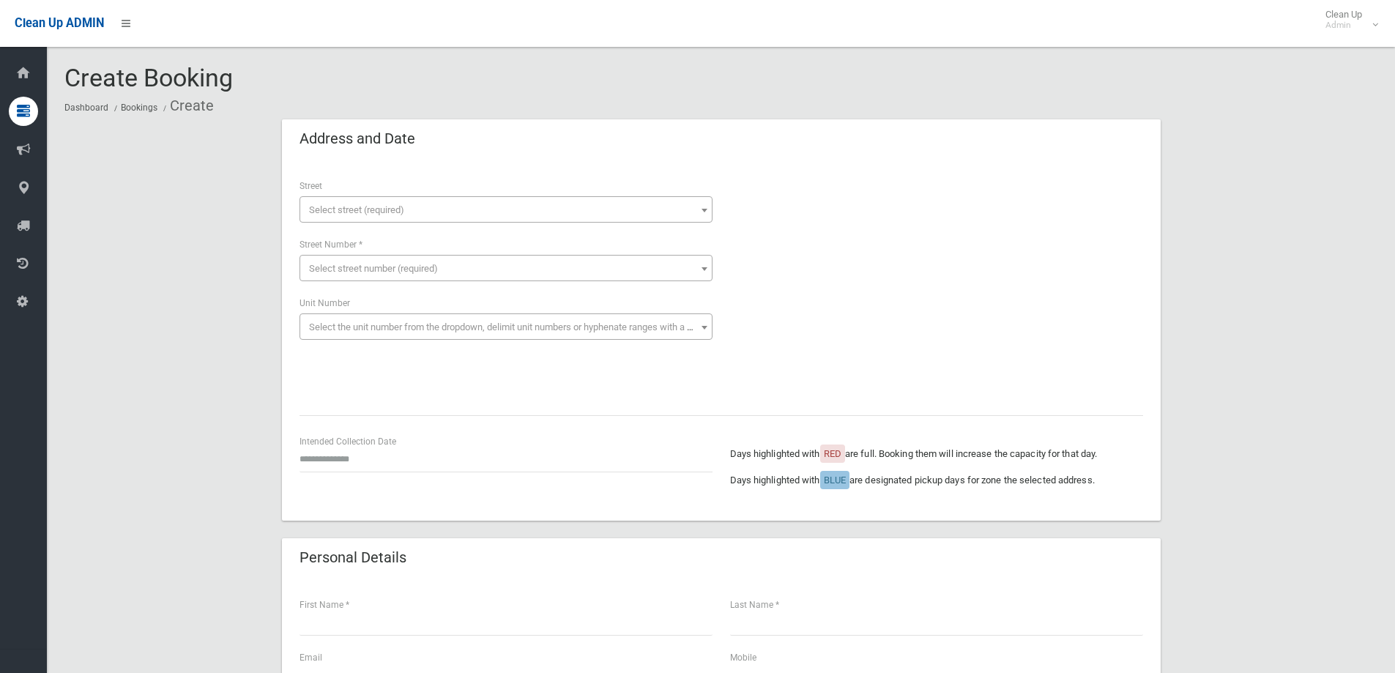
click at [461, 209] on span "Select street (required)" at bounding box center [506, 210] width 406 height 21
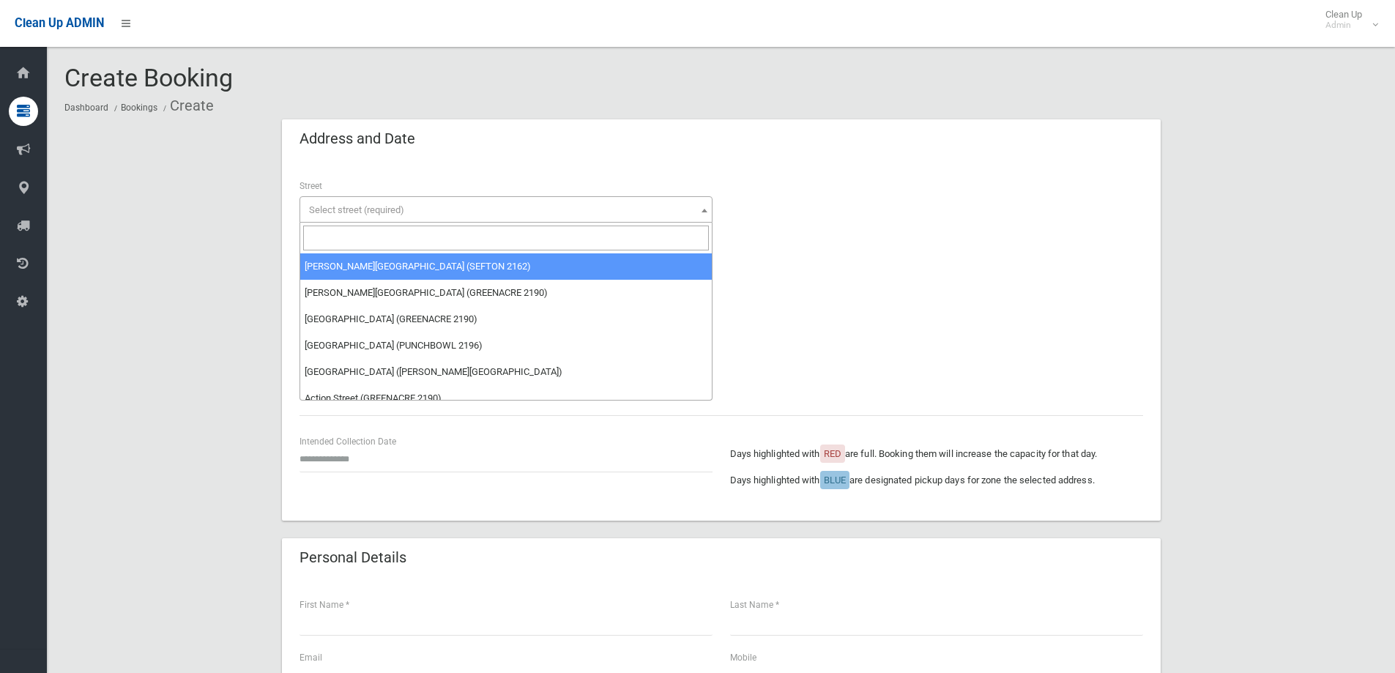
drag, startPoint x: 395, startPoint y: 231, endPoint x: 390, endPoint y: 236, distance: 8.3
click at [395, 232] on input "search" at bounding box center [506, 238] width 406 height 25
type input "*****"
select select "***"
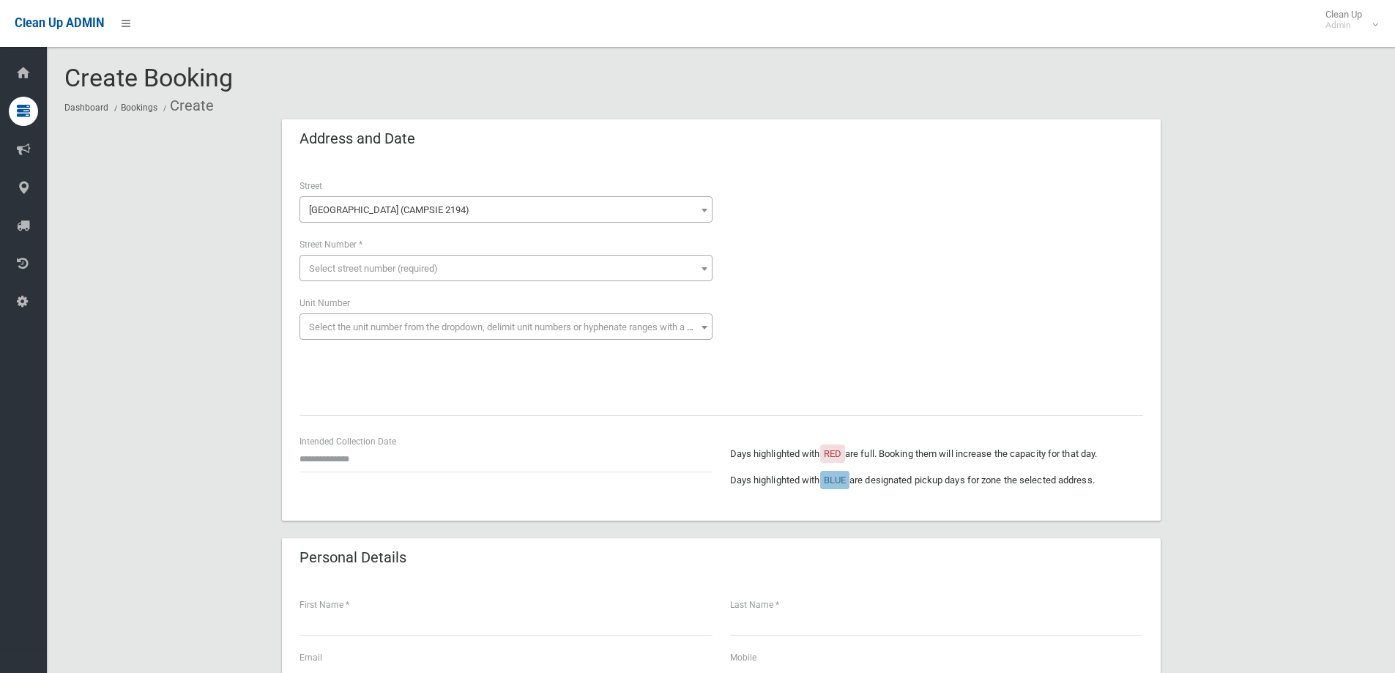
click at [390, 273] on span "Select street number (required)" at bounding box center [373, 268] width 129 height 11
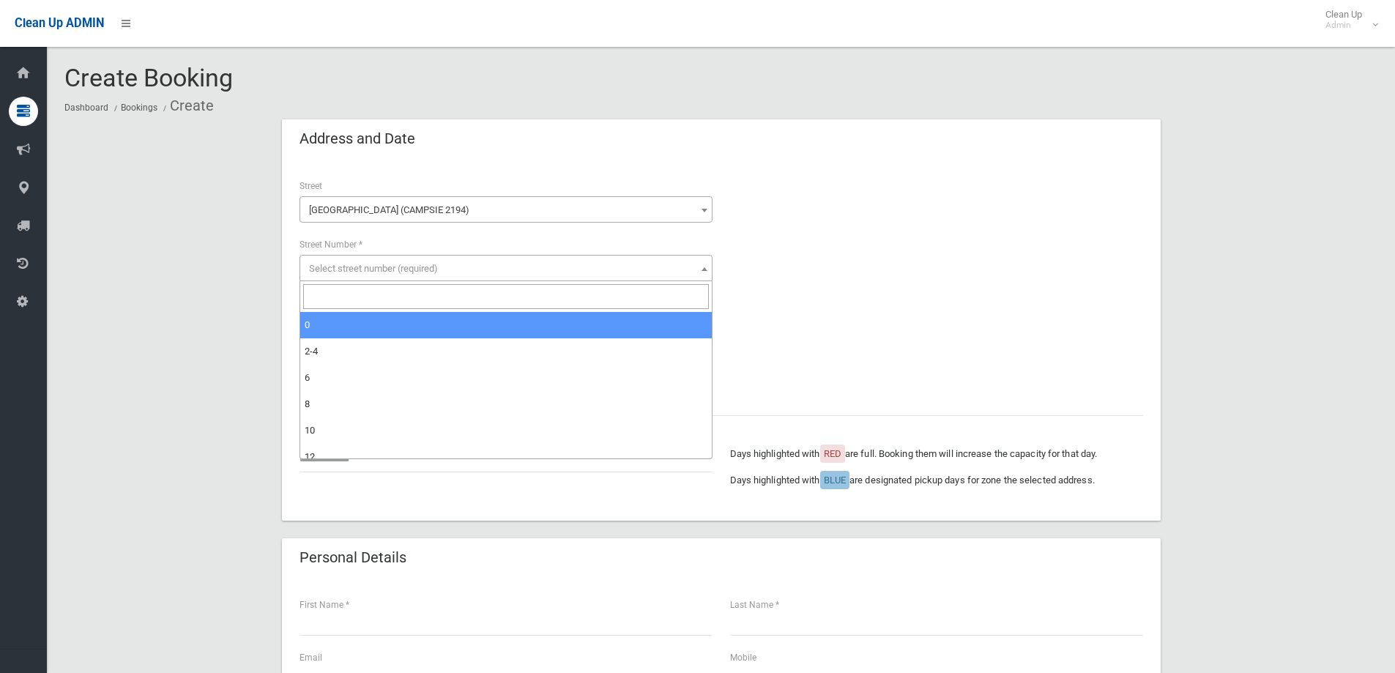
click at [391, 298] on input "search" at bounding box center [506, 296] width 406 height 25
type input "**"
select select "*****"
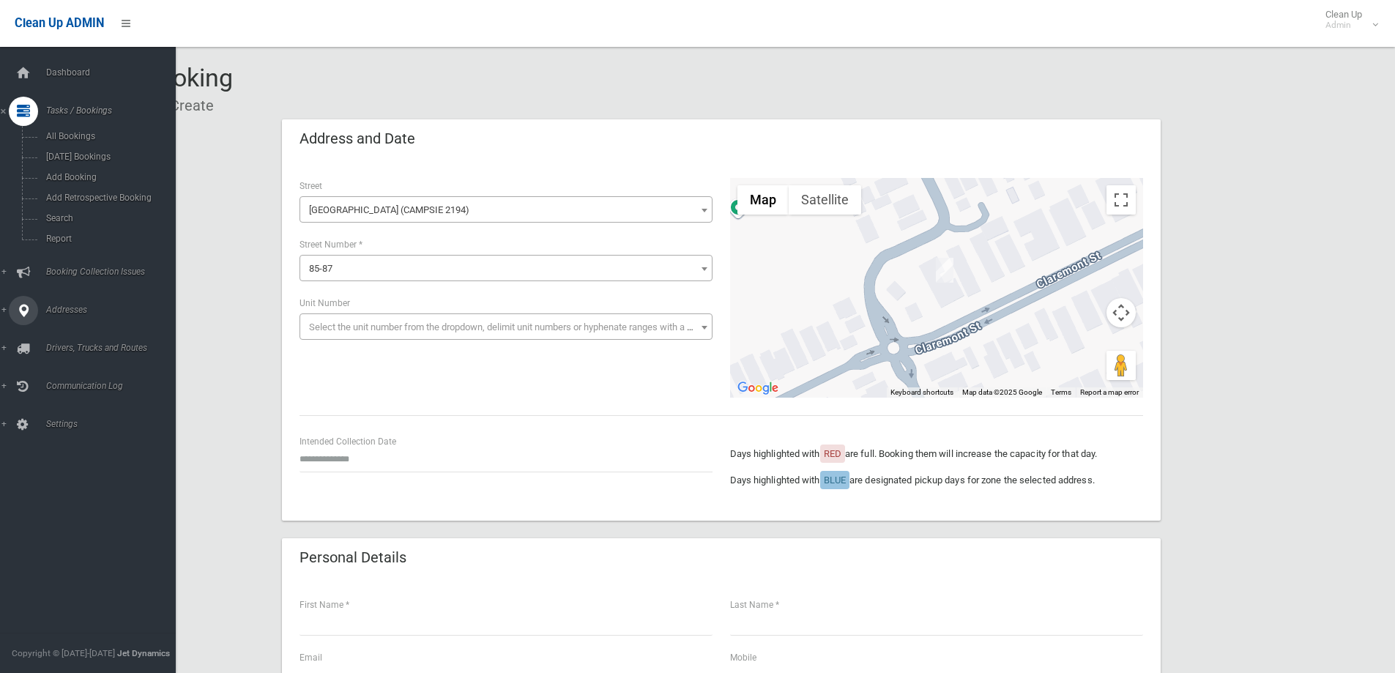
click at [73, 308] on span "Addresses" at bounding box center [114, 310] width 145 height 10
click at [70, 207] on span "All Addresses" at bounding box center [108, 212] width 133 height 10
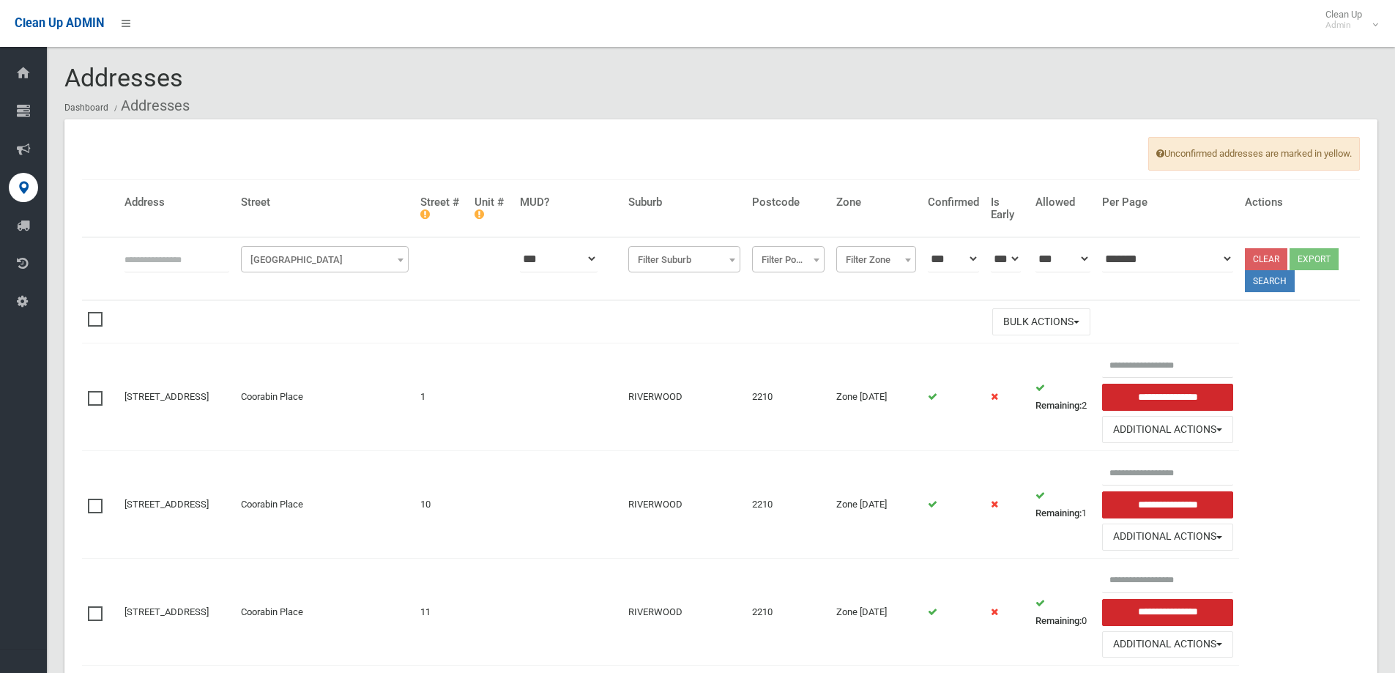
click at [365, 255] on span "[GEOGRAPHIC_DATA]" at bounding box center [325, 260] width 160 height 21
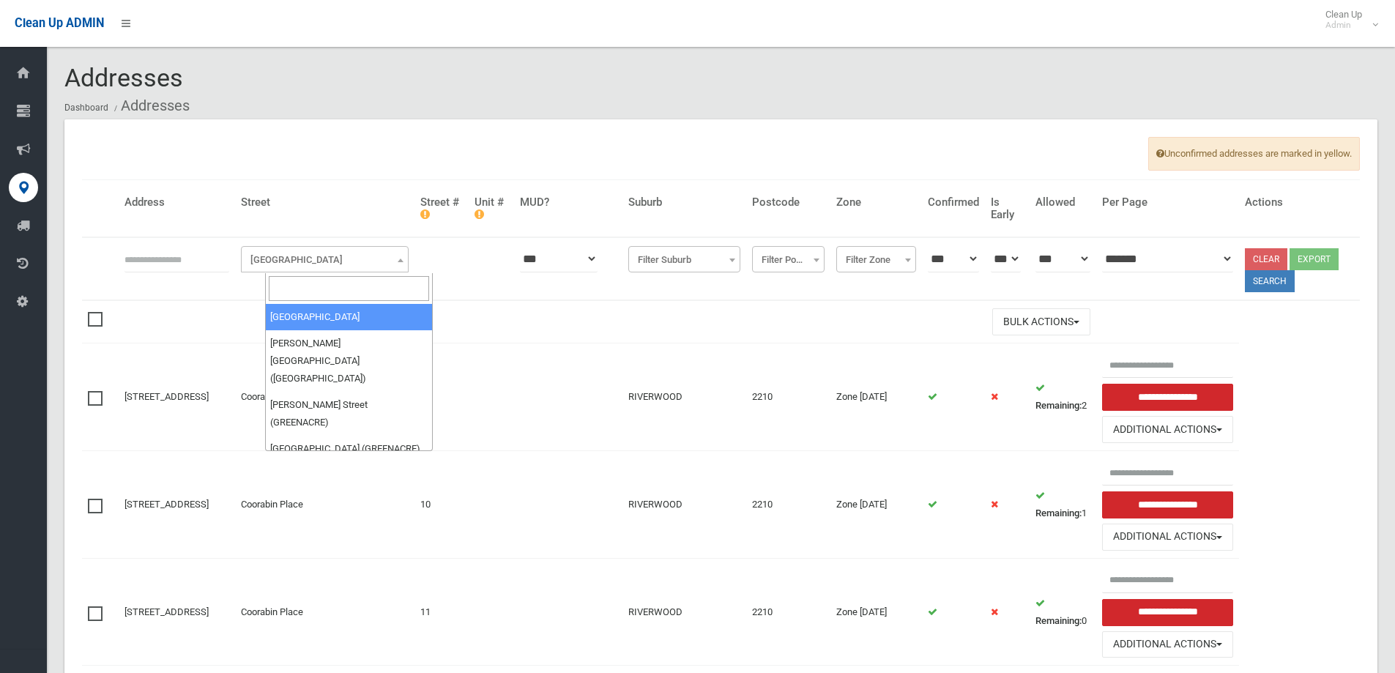
click at [336, 294] on input "search" at bounding box center [349, 288] width 160 height 25
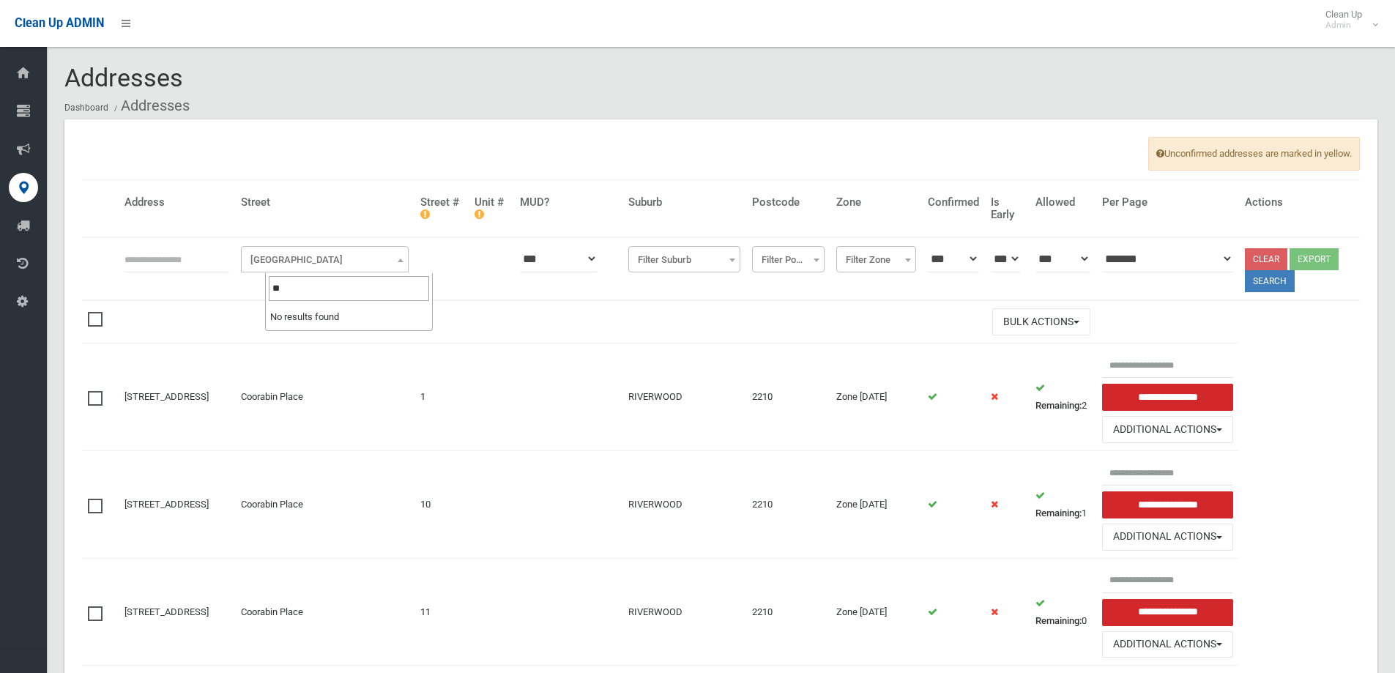
type input "*"
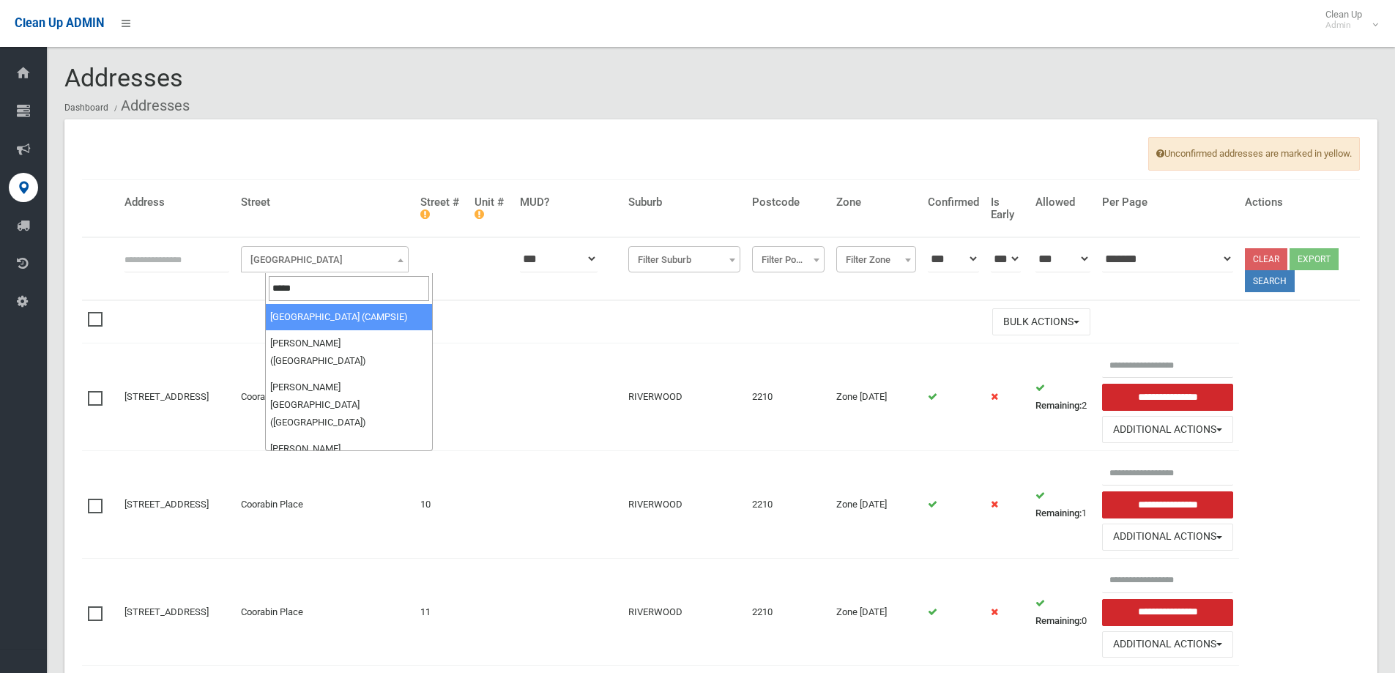
type input "*****"
select select "***"
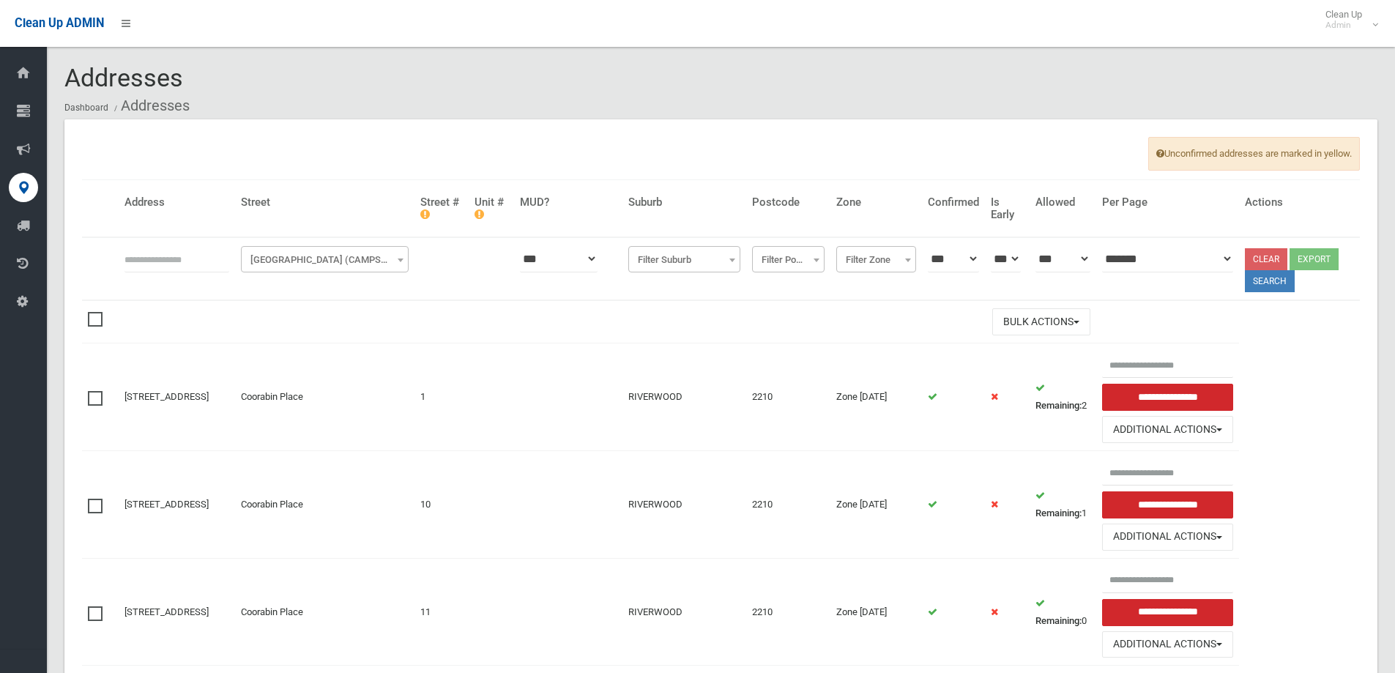
click at [201, 264] on input "text" at bounding box center [176, 258] width 105 height 27
type input "**"
click button at bounding box center [0, 0] width 0 height 0
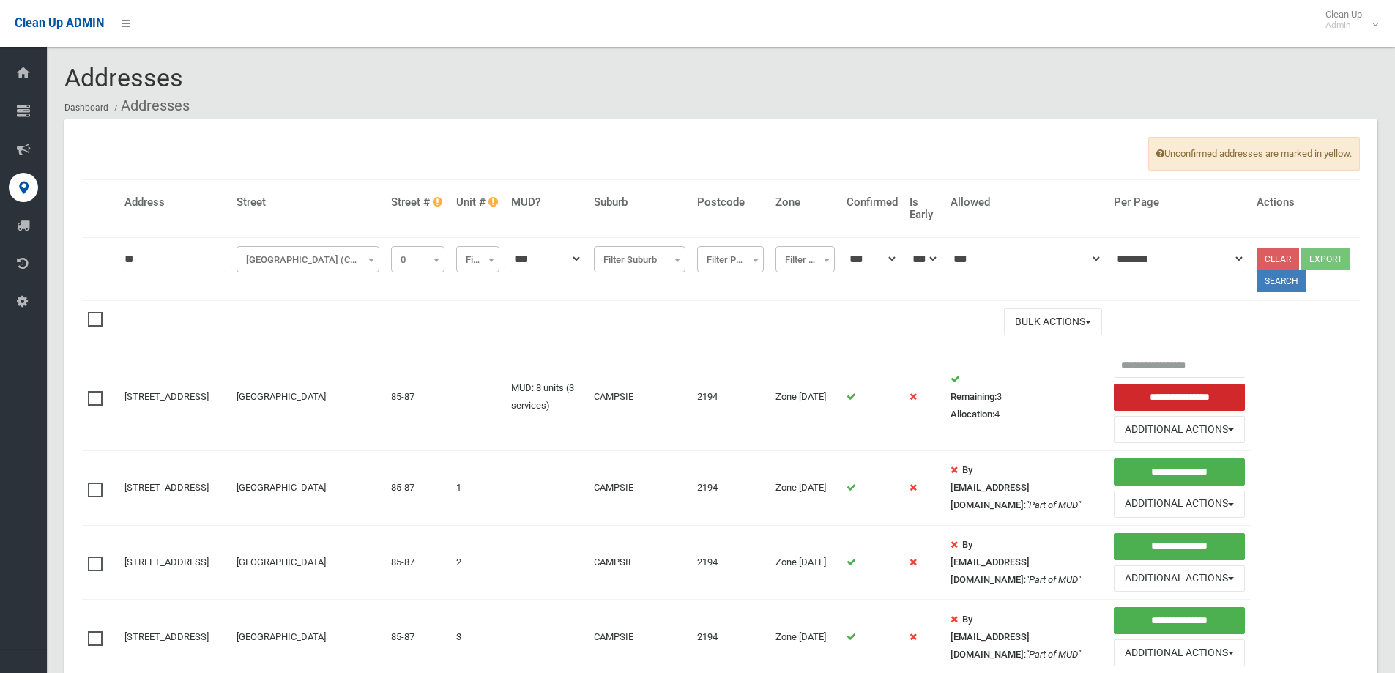
select select "*"
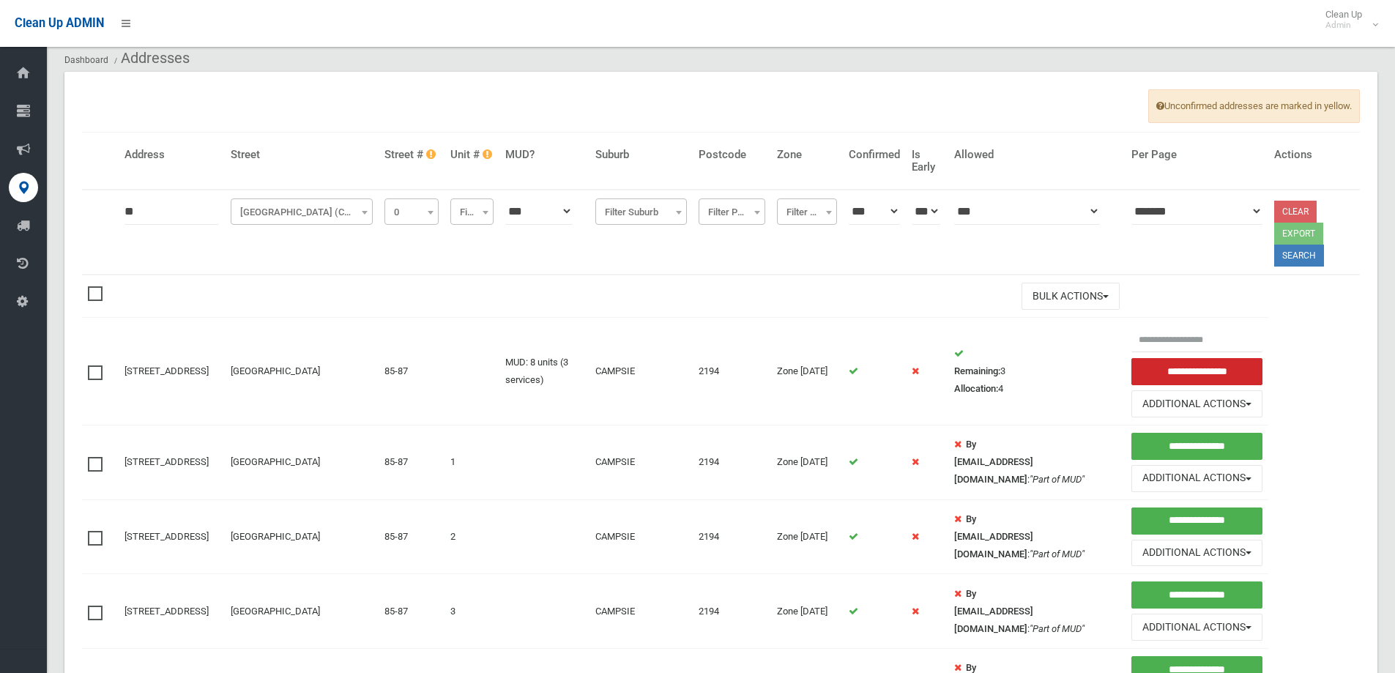
scroll to position [73, 0]
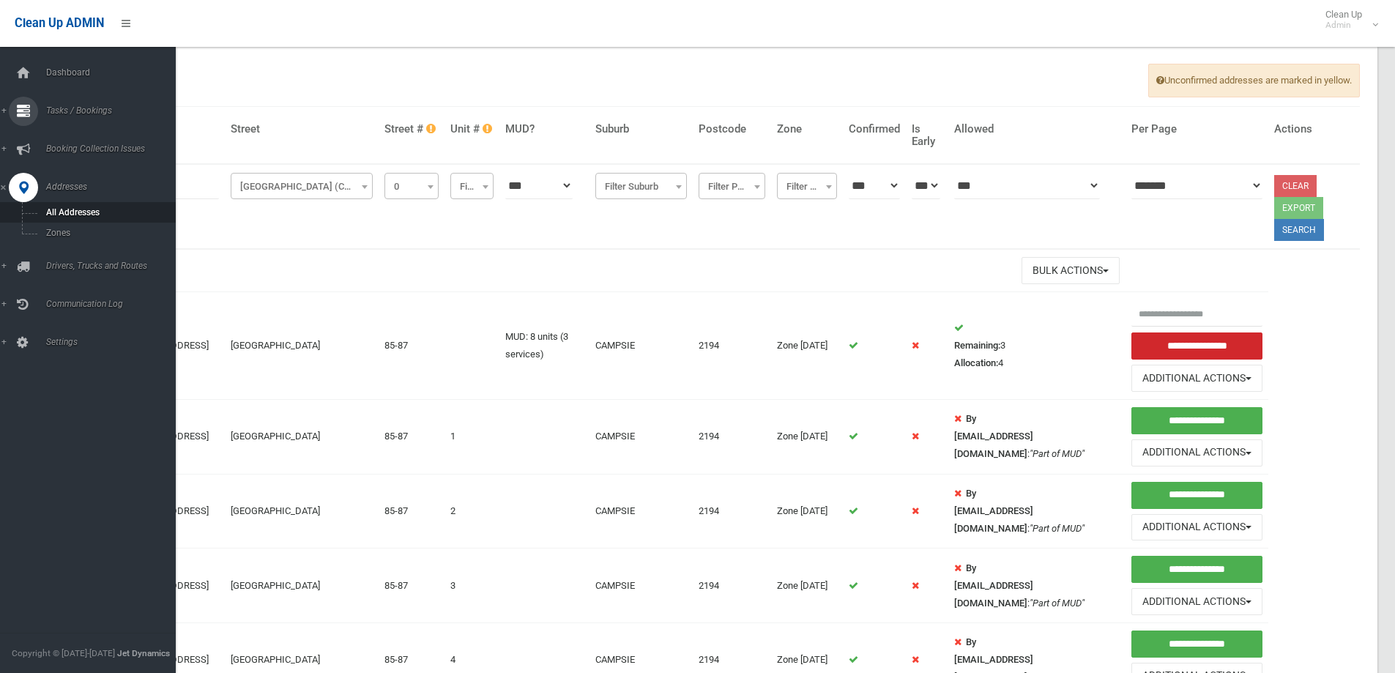
click at [76, 114] on span "Tasks / Bookings" at bounding box center [114, 110] width 145 height 10
click at [66, 221] on span "Search" at bounding box center [108, 218] width 133 height 10
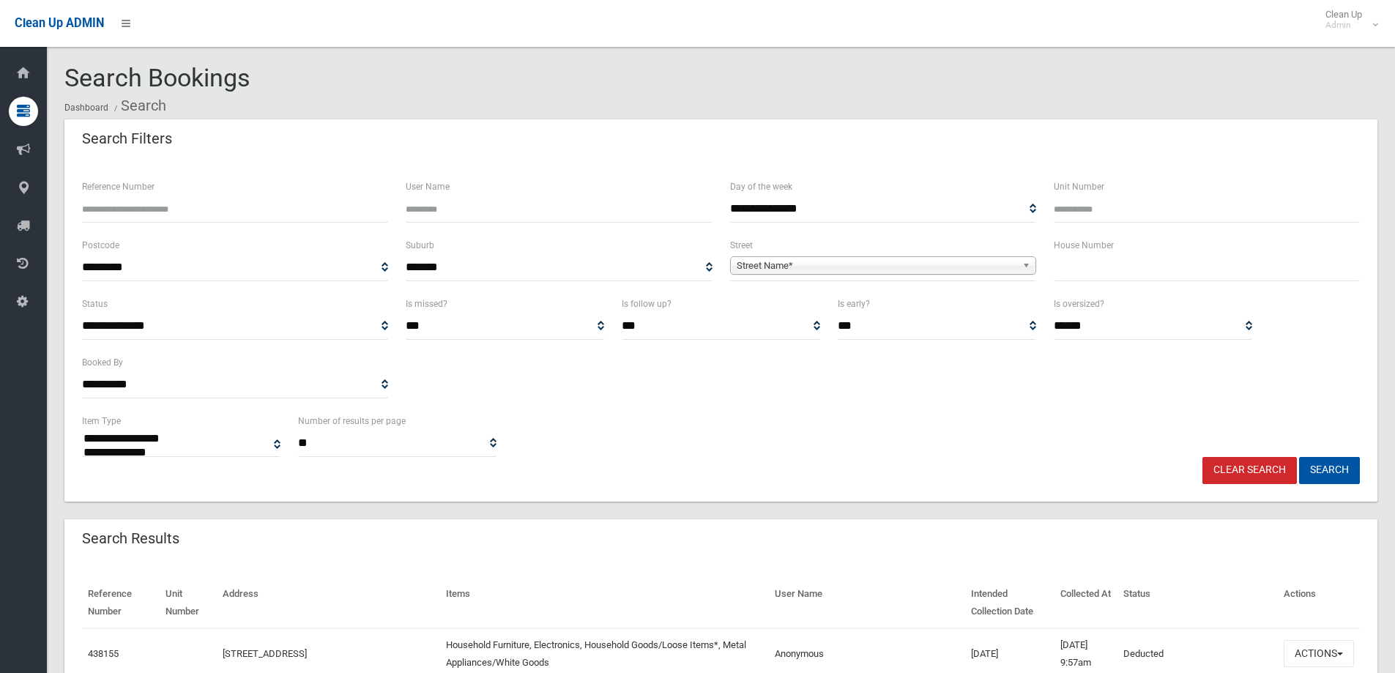
select select
click at [1095, 267] on input "text" at bounding box center [1207, 267] width 306 height 27
type input "***"
click at [994, 267] on span "Street Name*" at bounding box center [877, 266] width 280 height 18
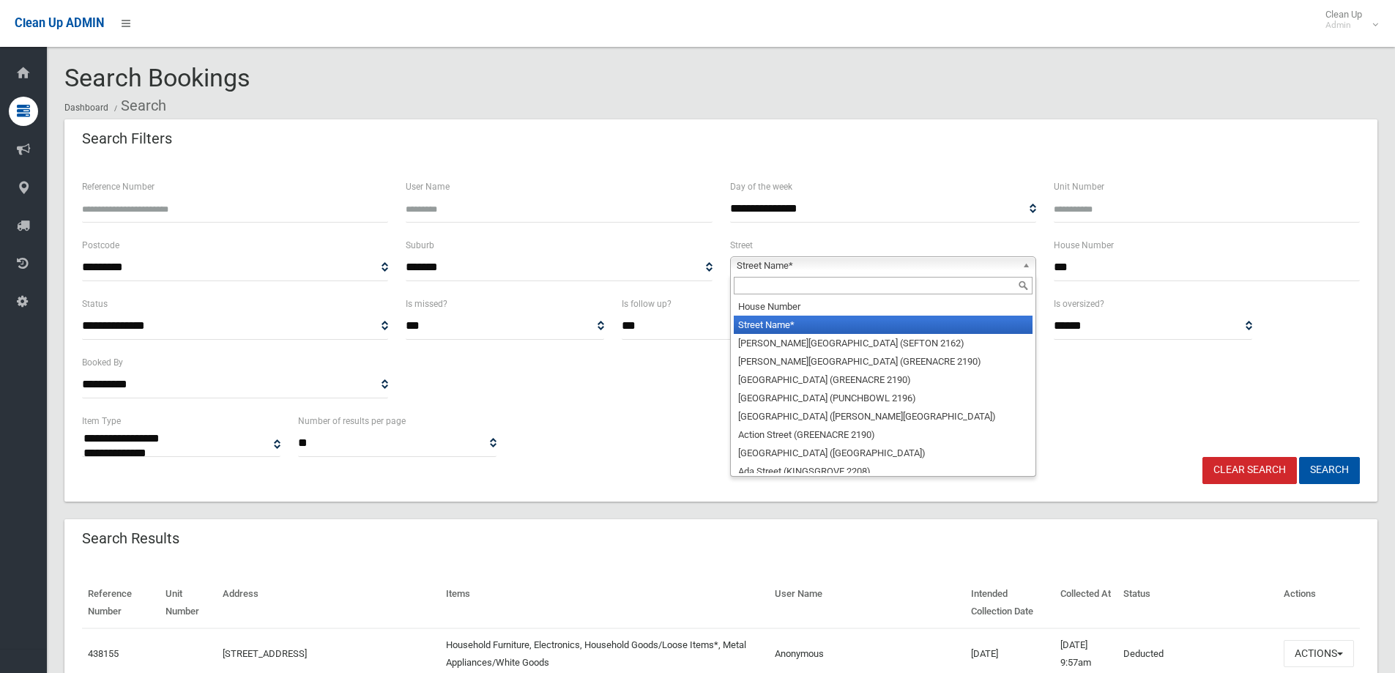
click at [858, 281] on input "text" at bounding box center [883, 286] width 299 height 18
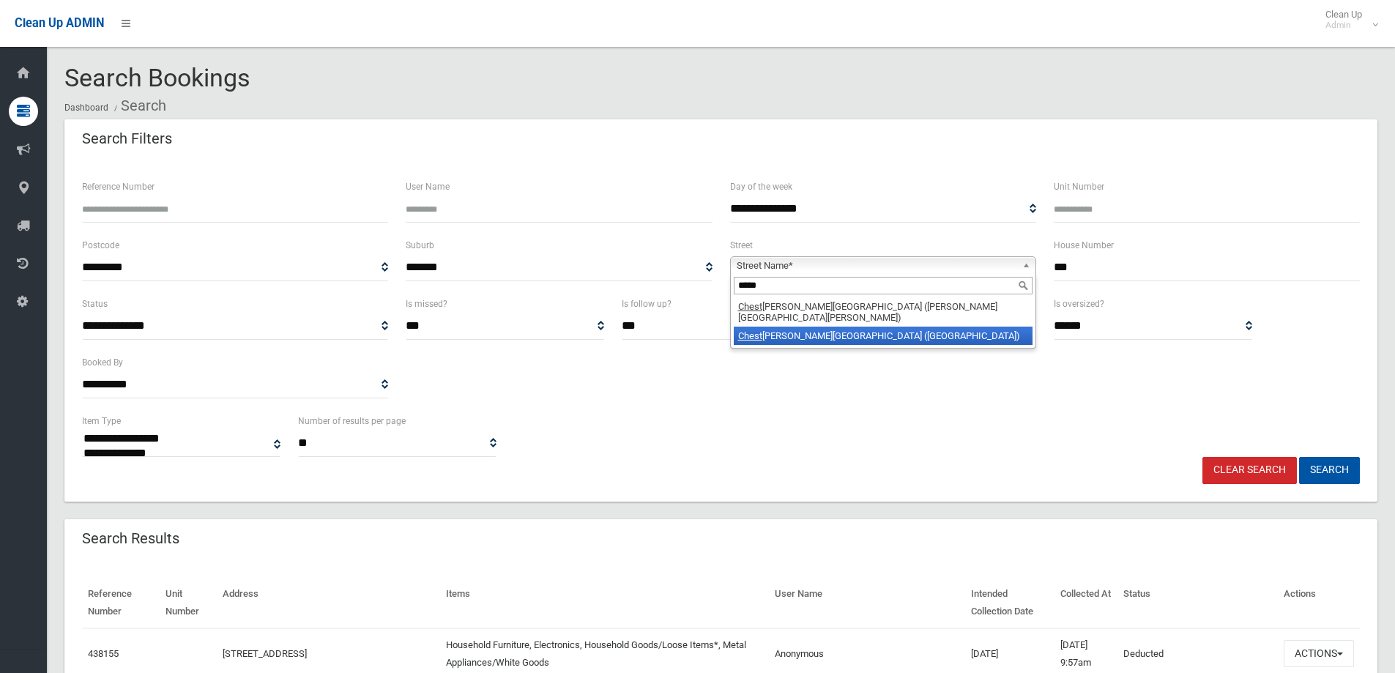
type input "*****"
click at [852, 327] on li "Chest er Hill Road (BASS HILL 2197)" at bounding box center [883, 336] width 299 height 18
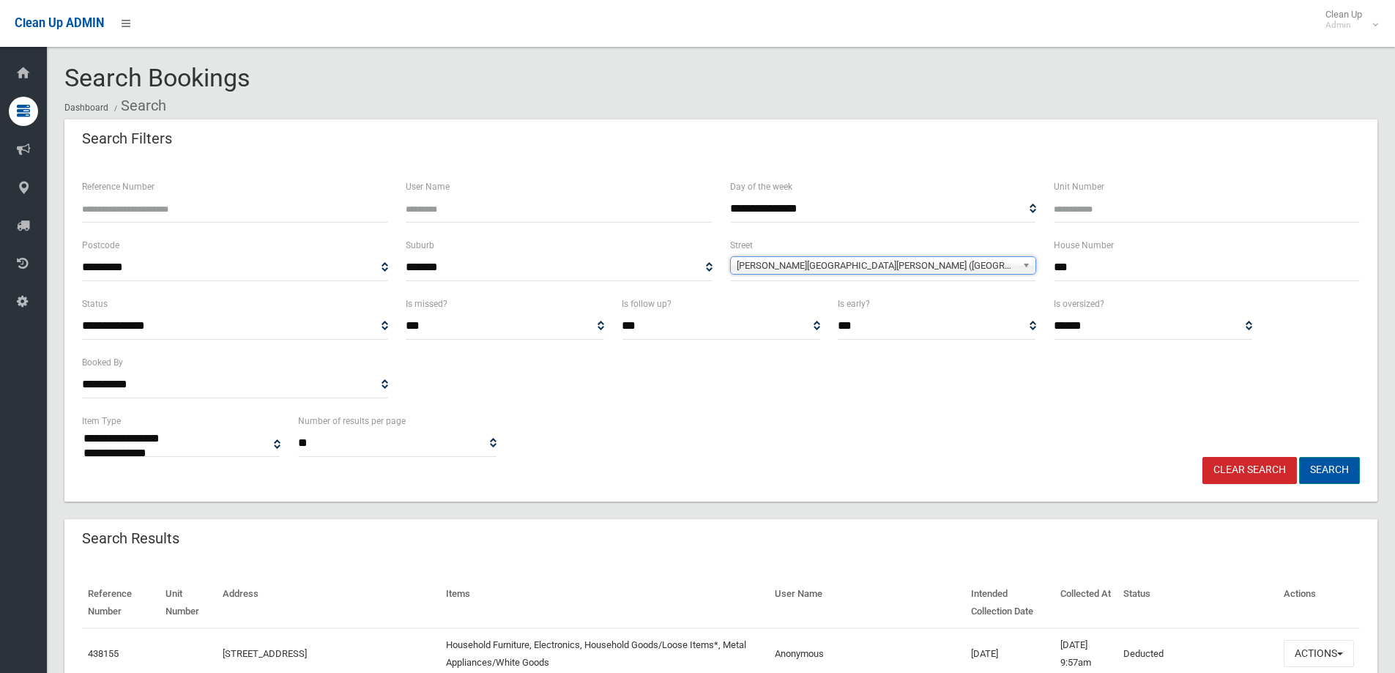
click at [1339, 463] on button "Search" at bounding box center [1329, 470] width 61 height 27
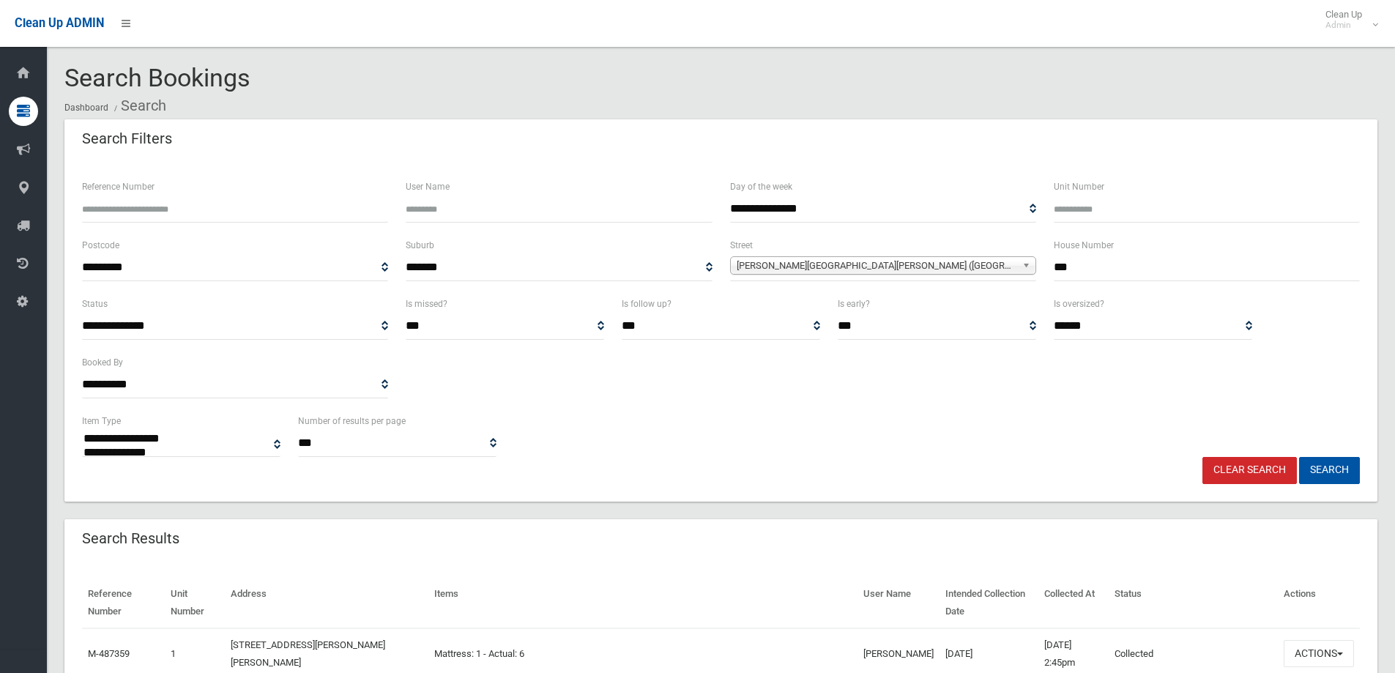
select select
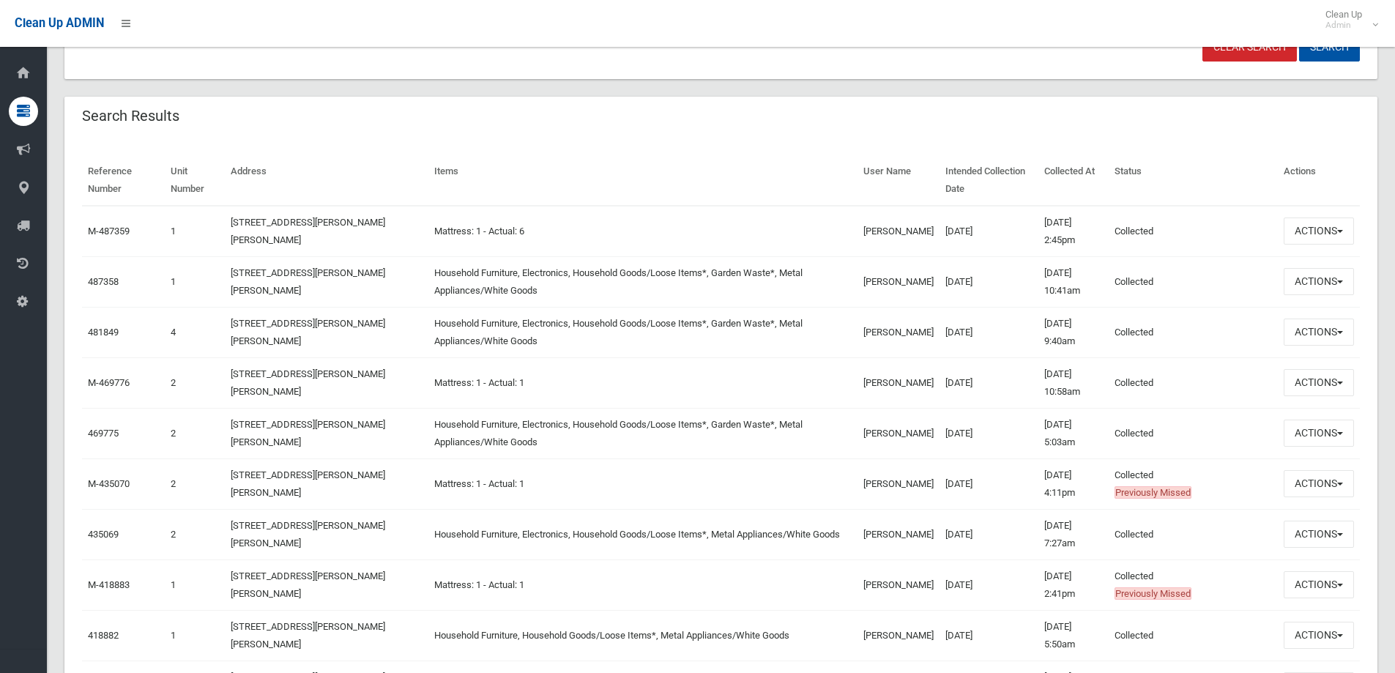
scroll to position [293, 0]
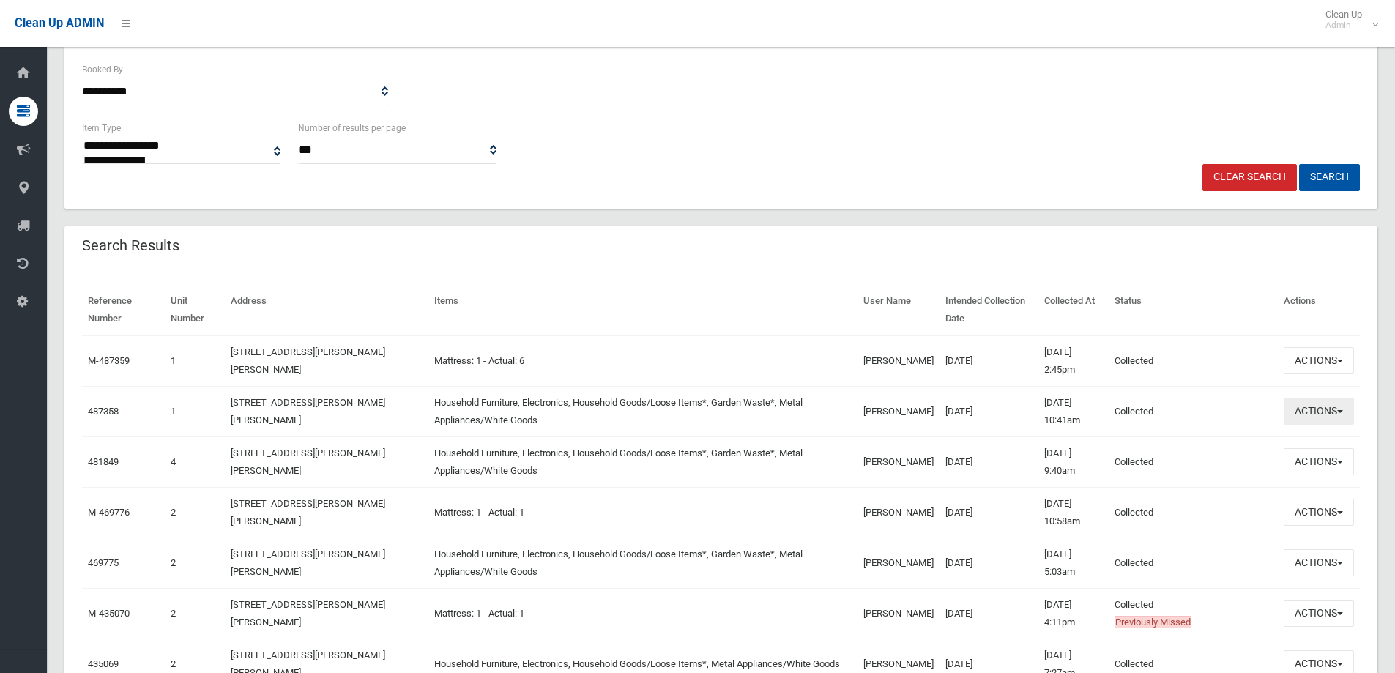
click at [1338, 410] on span "button" at bounding box center [1340, 411] width 6 height 3
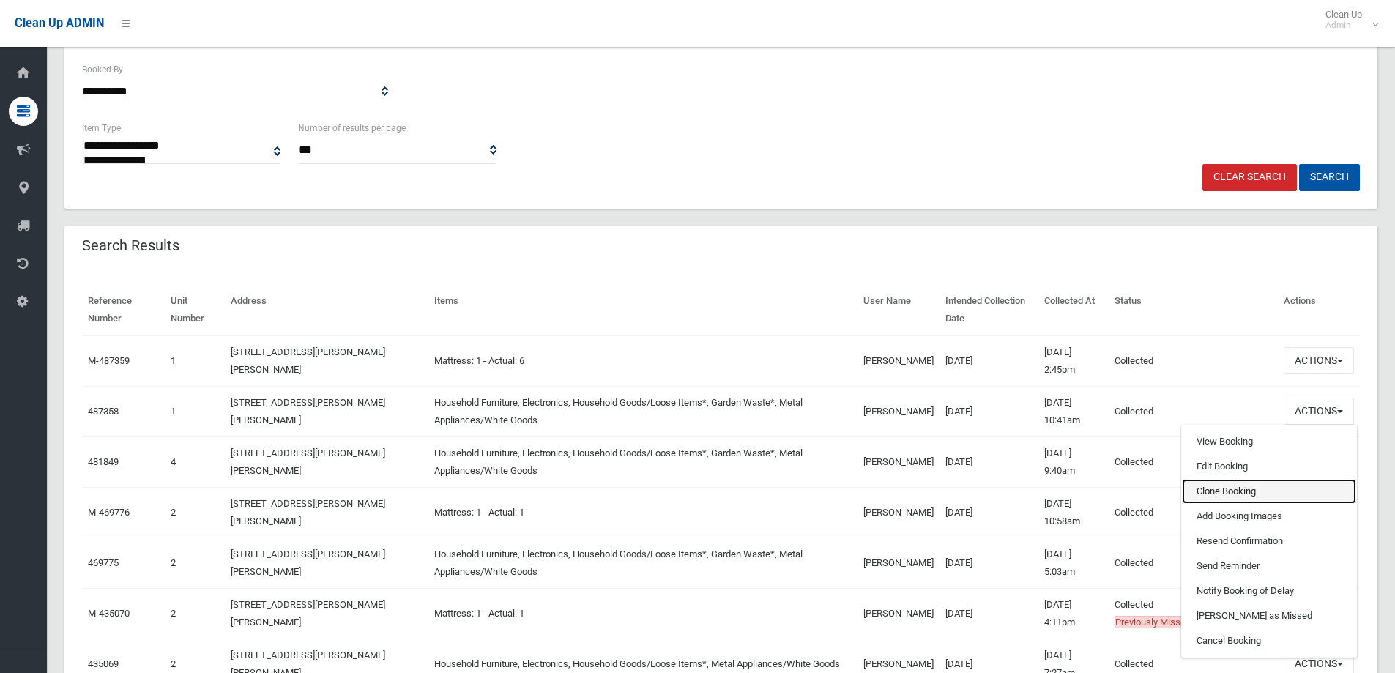
click at [1218, 489] on link "Clone Booking" at bounding box center [1269, 491] width 174 height 25
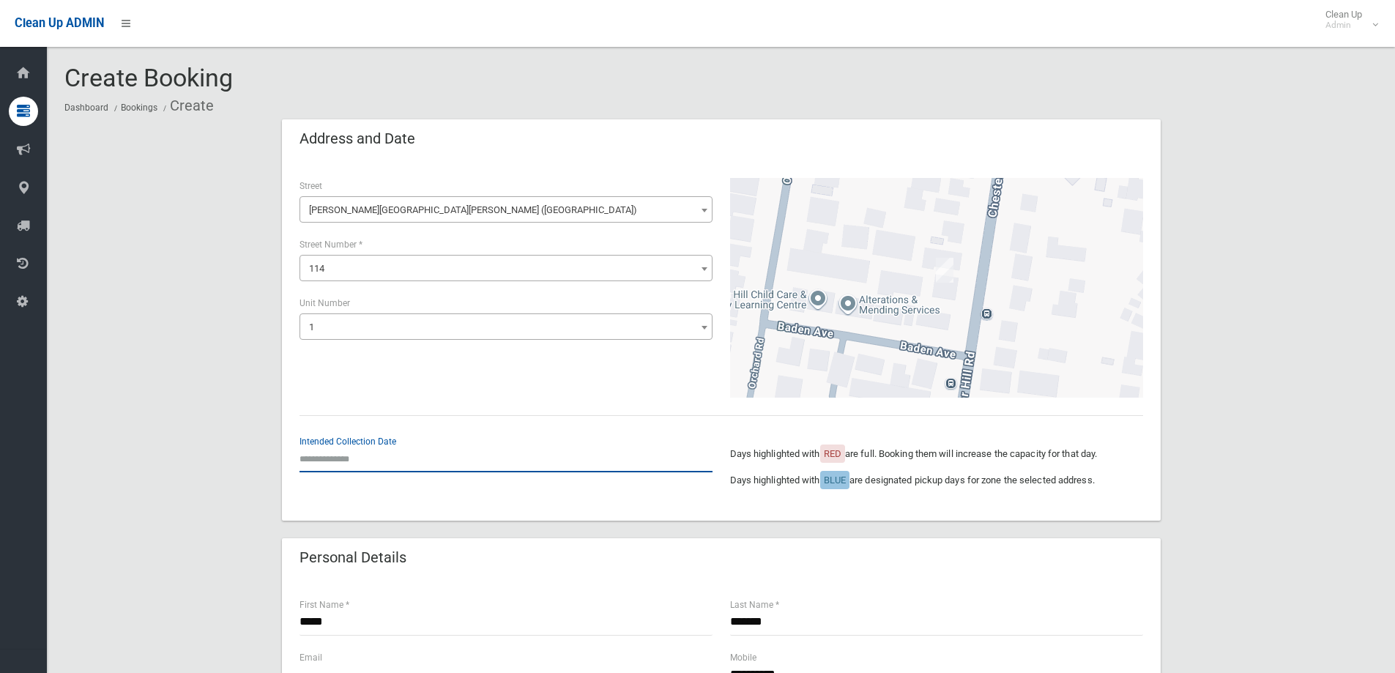
click at [358, 460] on input "text" at bounding box center [505, 458] width 413 height 27
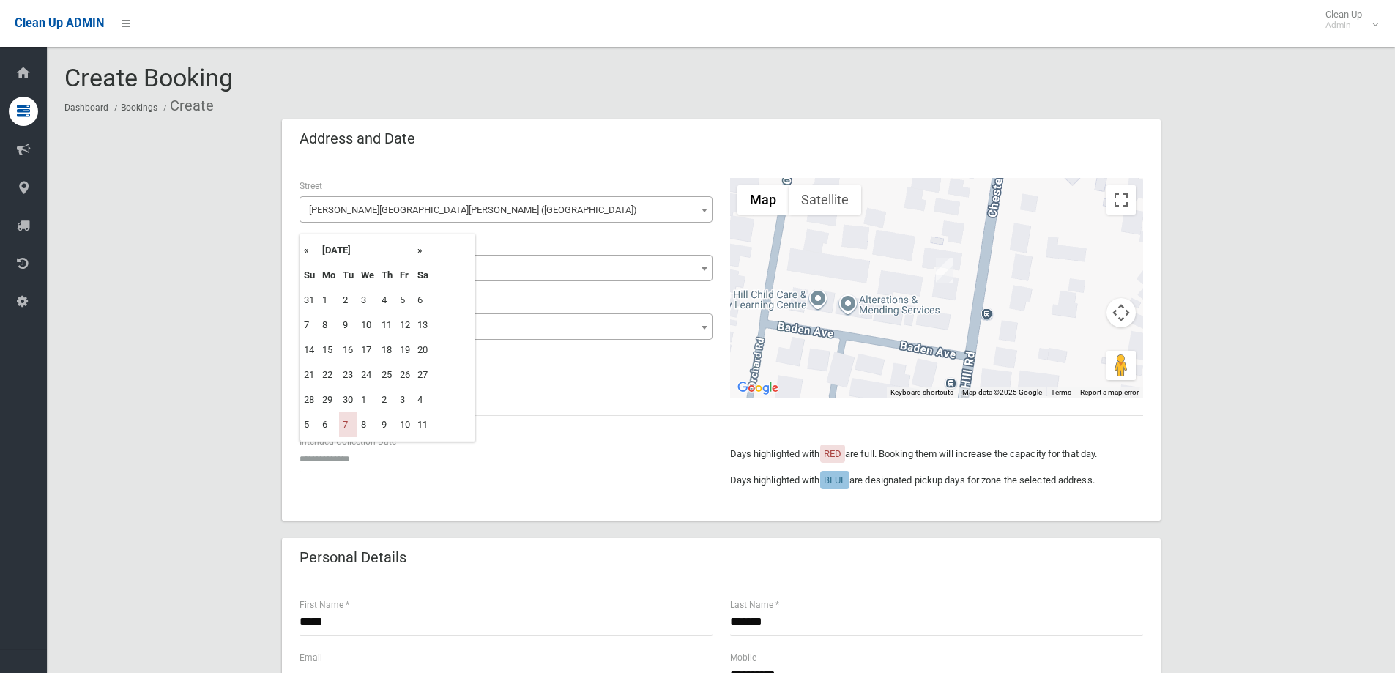
click at [422, 250] on th "»" at bounding box center [423, 250] width 18 height 25
click at [422, 254] on th "»" at bounding box center [423, 250] width 18 height 25
click at [422, 251] on th "»" at bounding box center [423, 250] width 18 height 25
click at [305, 250] on th "«" at bounding box center [309, 250] width 18 height 25
click at [309, 252] on th "«" at bounding box center [309, 250] width 18 height 25
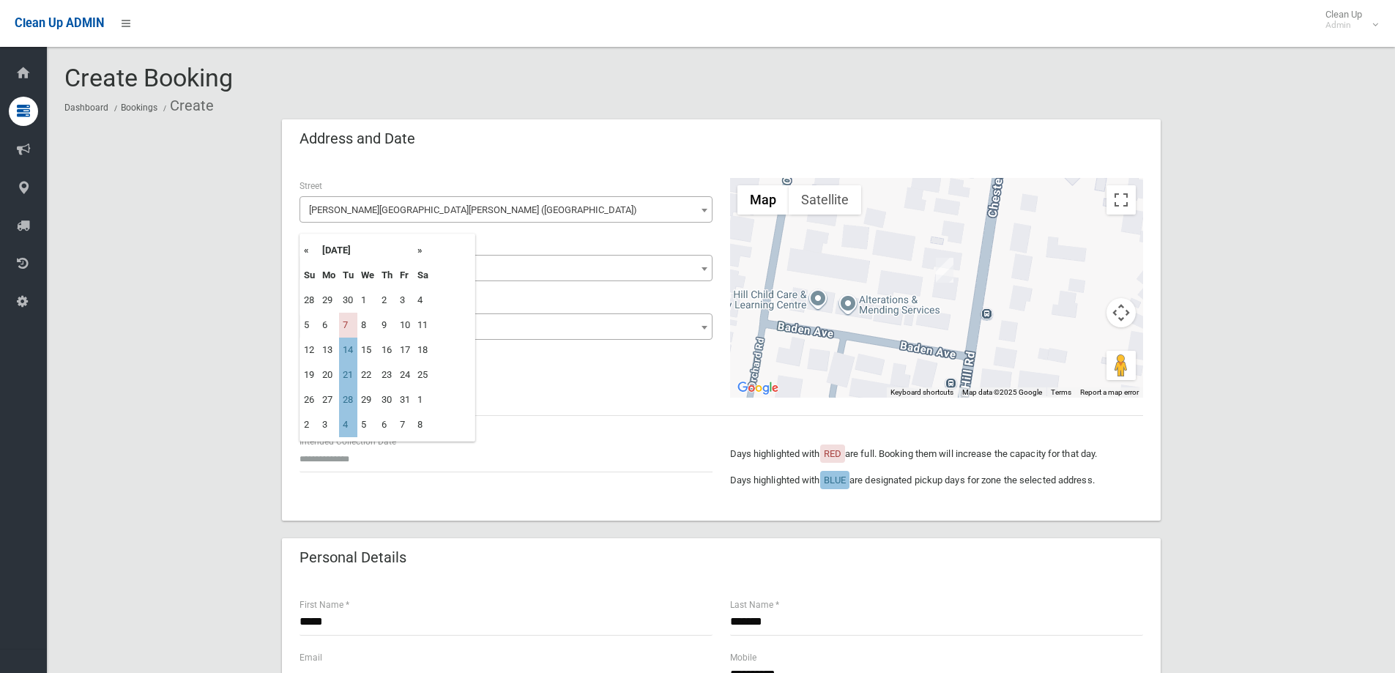
click at [420, 246] on th "»" at bounding box center [423, 250] width 18 height 25
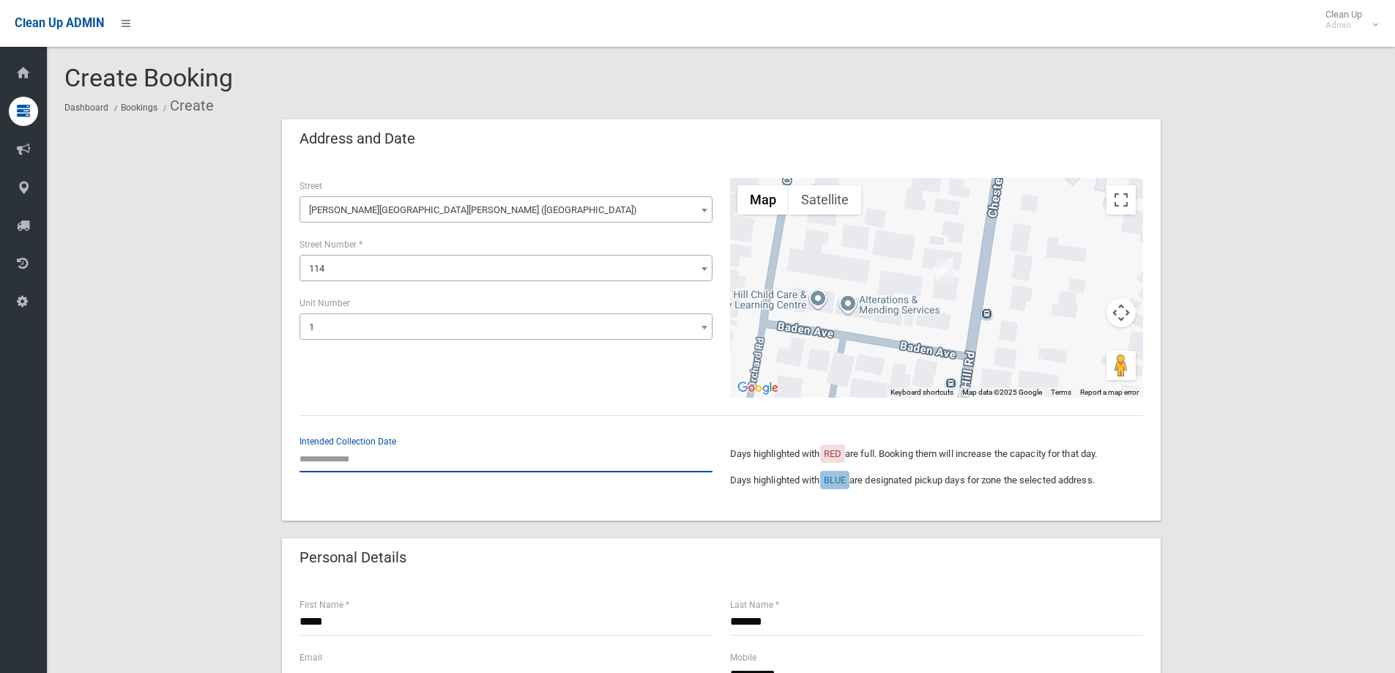
click at [365, 457] on input "text" at bounding box center [505, 458] width 413 height 27
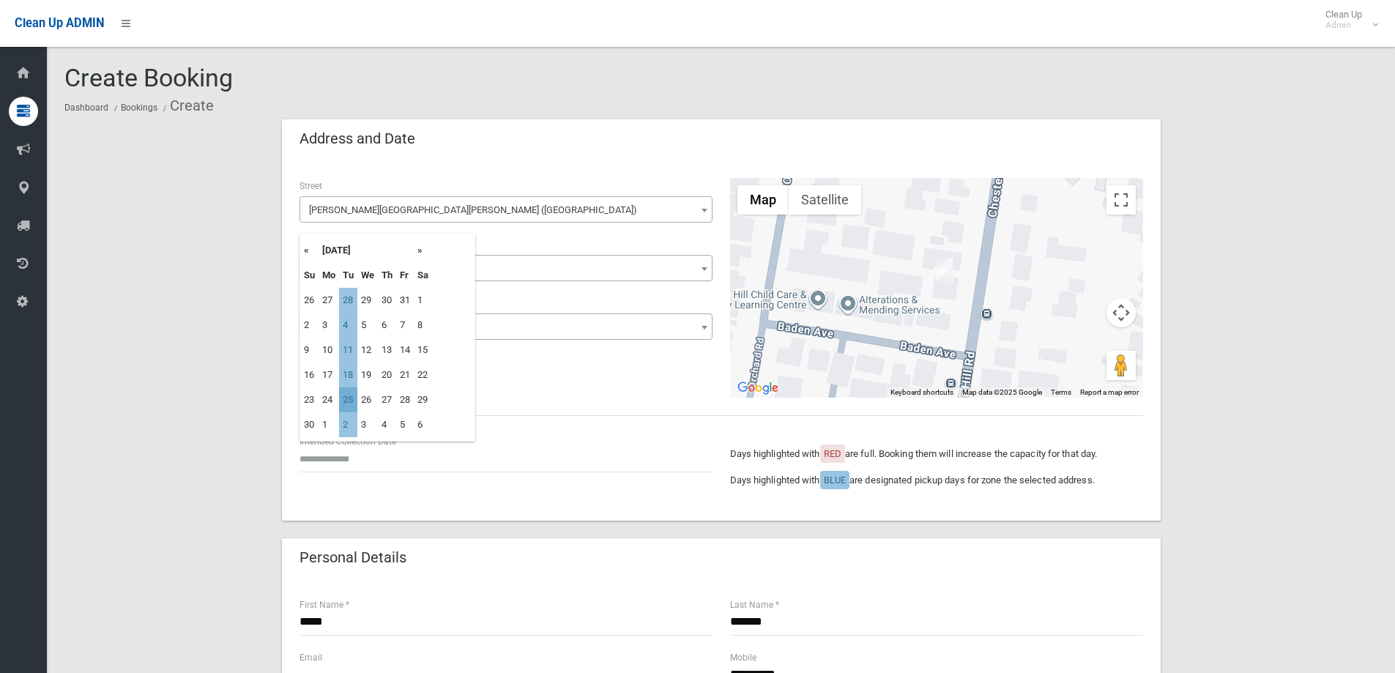
click at [348, 400] on td "25" at bounding box center [348, 399] width 18 height 25
type input "**********"
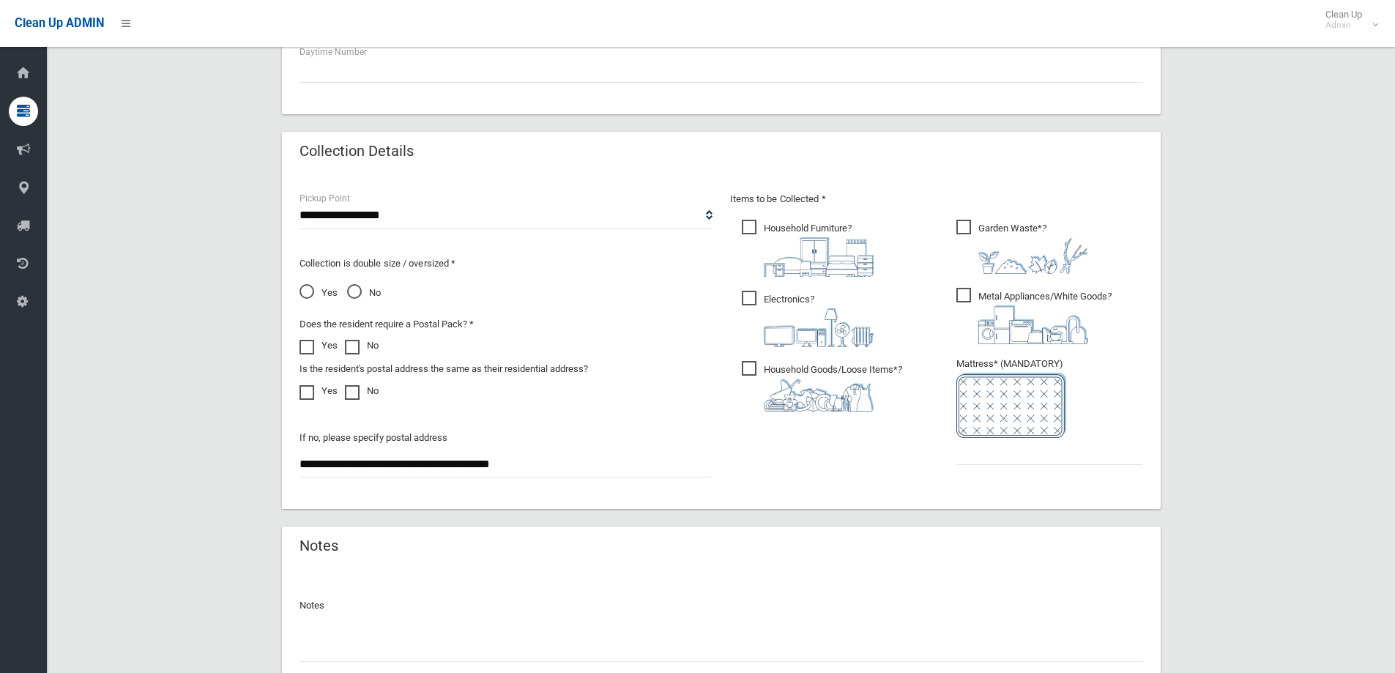
scroll to position [659, 0]
click at [968, 453] on input "text" at bounding box center [1049, 450] width 187 height 27
type input "*"
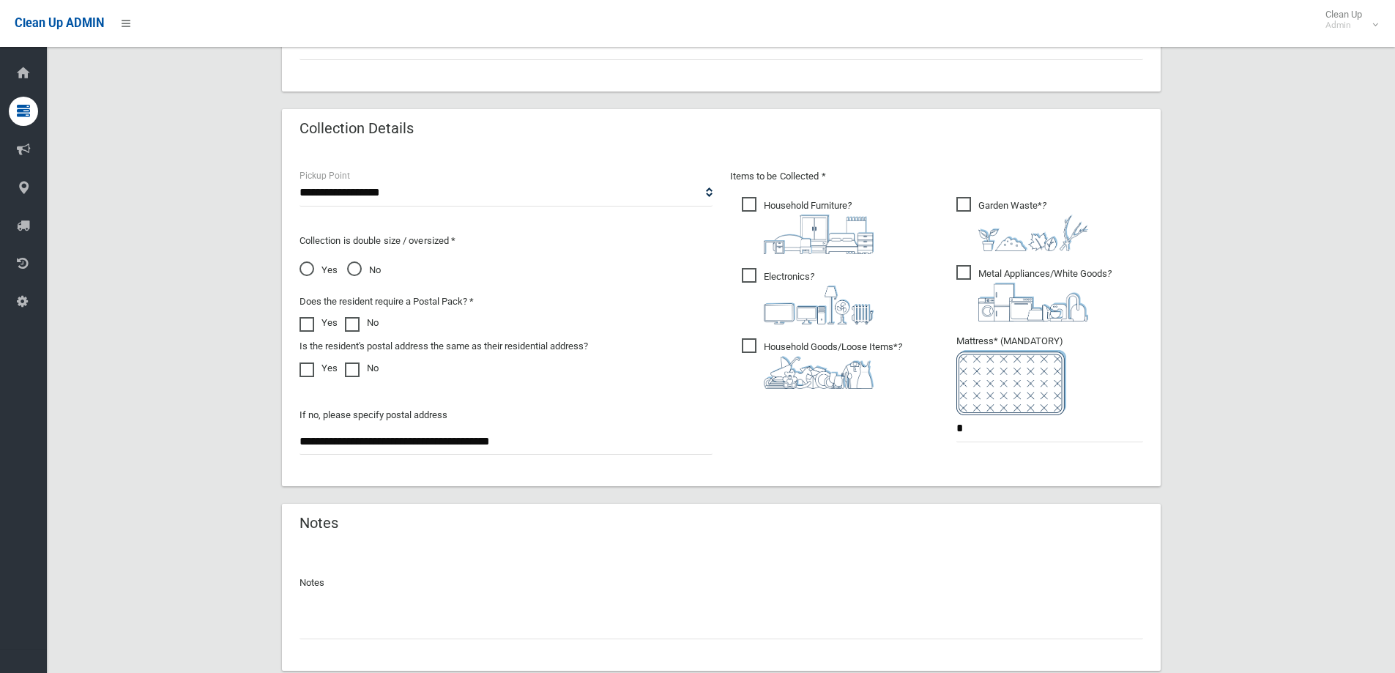
scroll to position [776, 0]
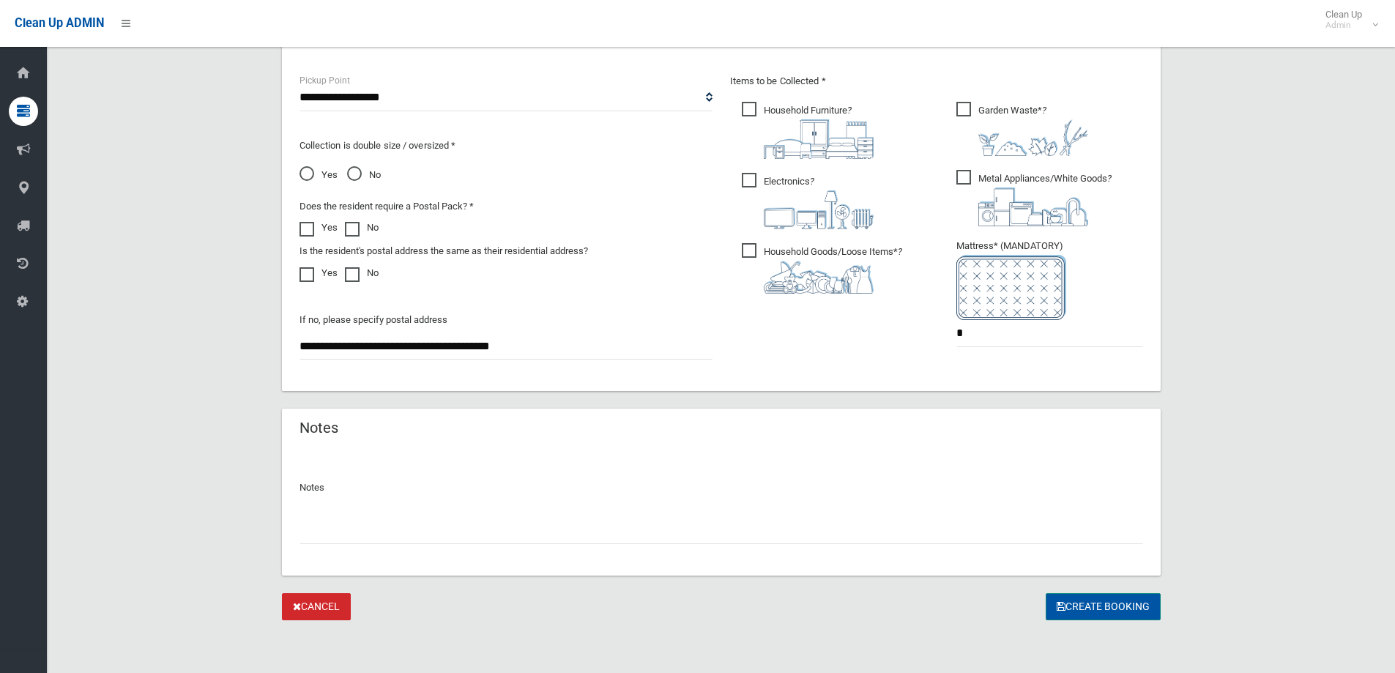
click at [1100, 603] on button "Create Booking" at bounding box center [1103, 606] width 115 height 27
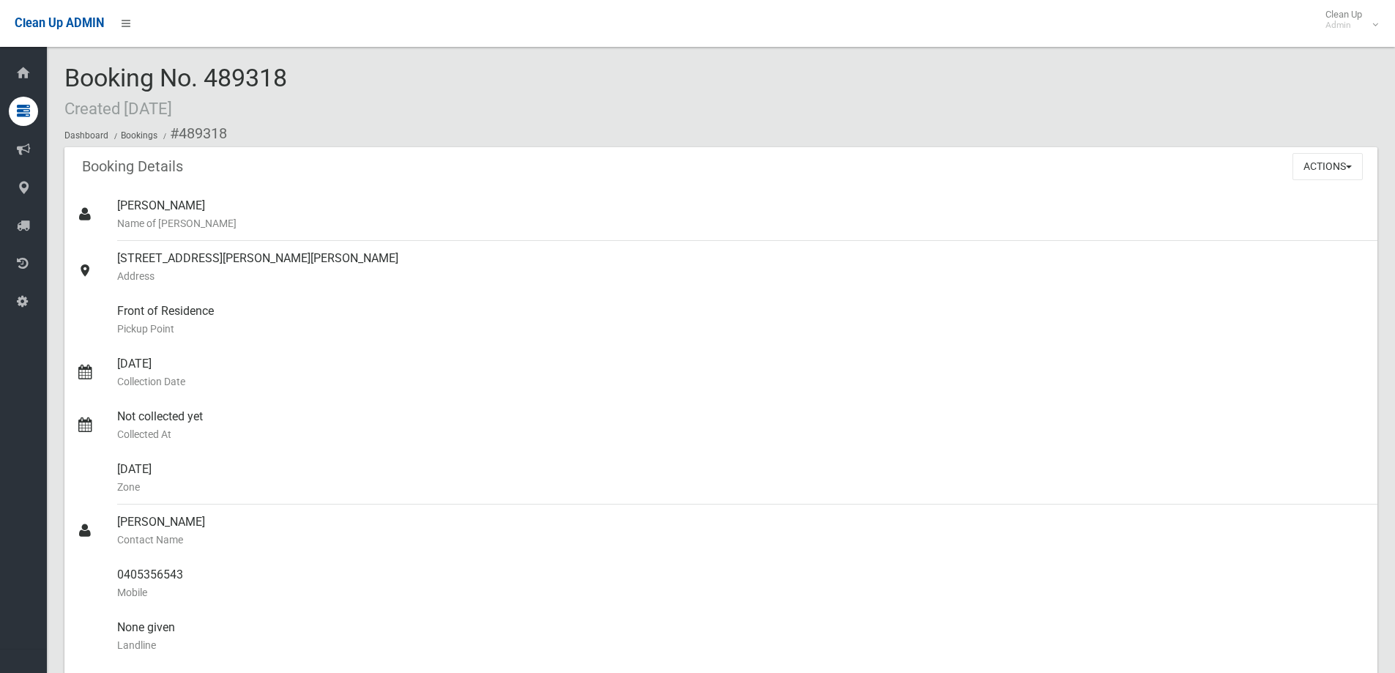
click at [1019, 169] on div "Booking Details Actions View Booking Edit Booking Clone Booking Add Booking Ima…" at bounding box center [720, 167] width 1313 height 41
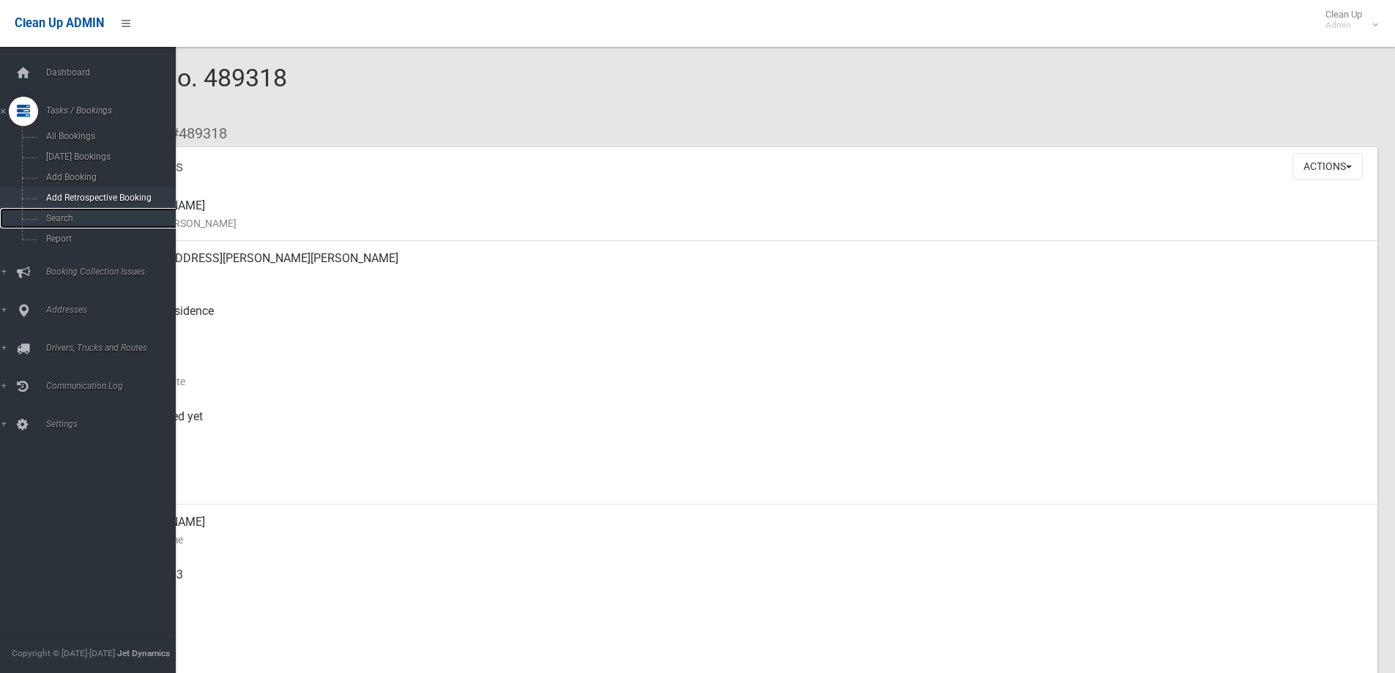
click at [75, 218] on span "Search" at bounding box center [108, 218] width 133 height 10
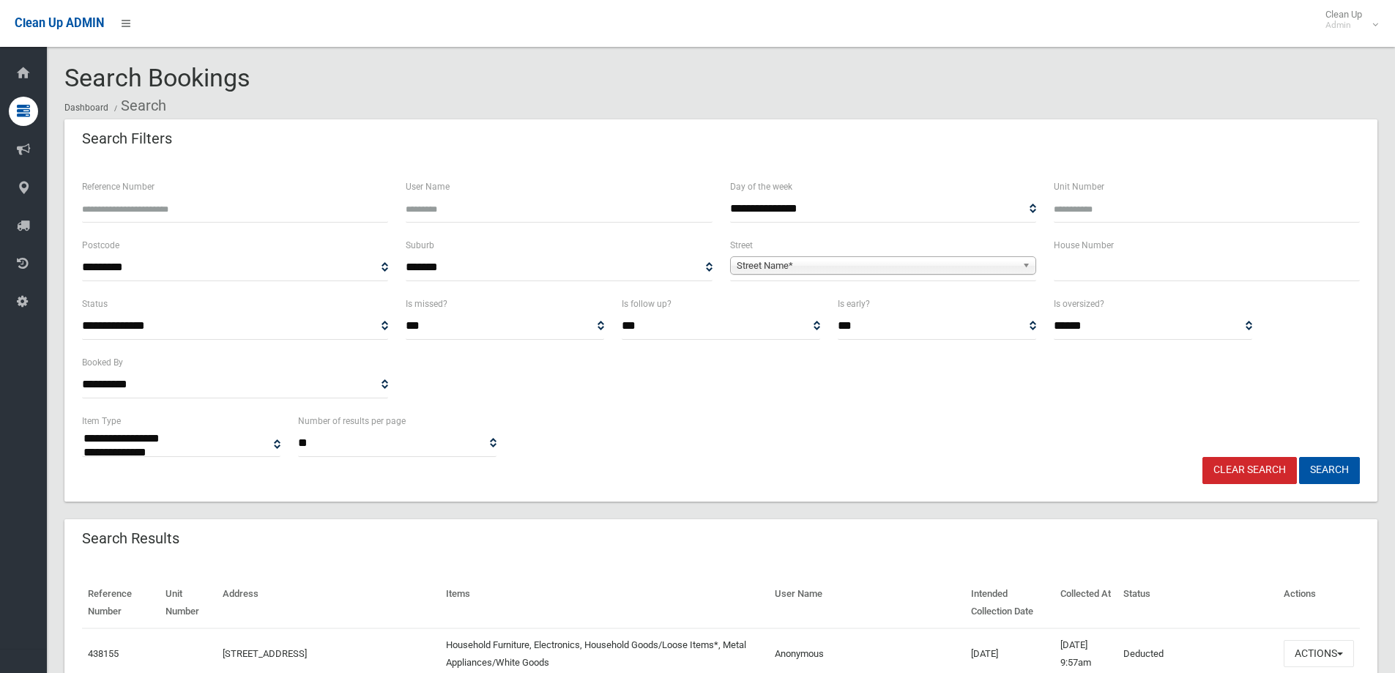
select select
